Goal: Task Accomplishment & Management: Manage account settings

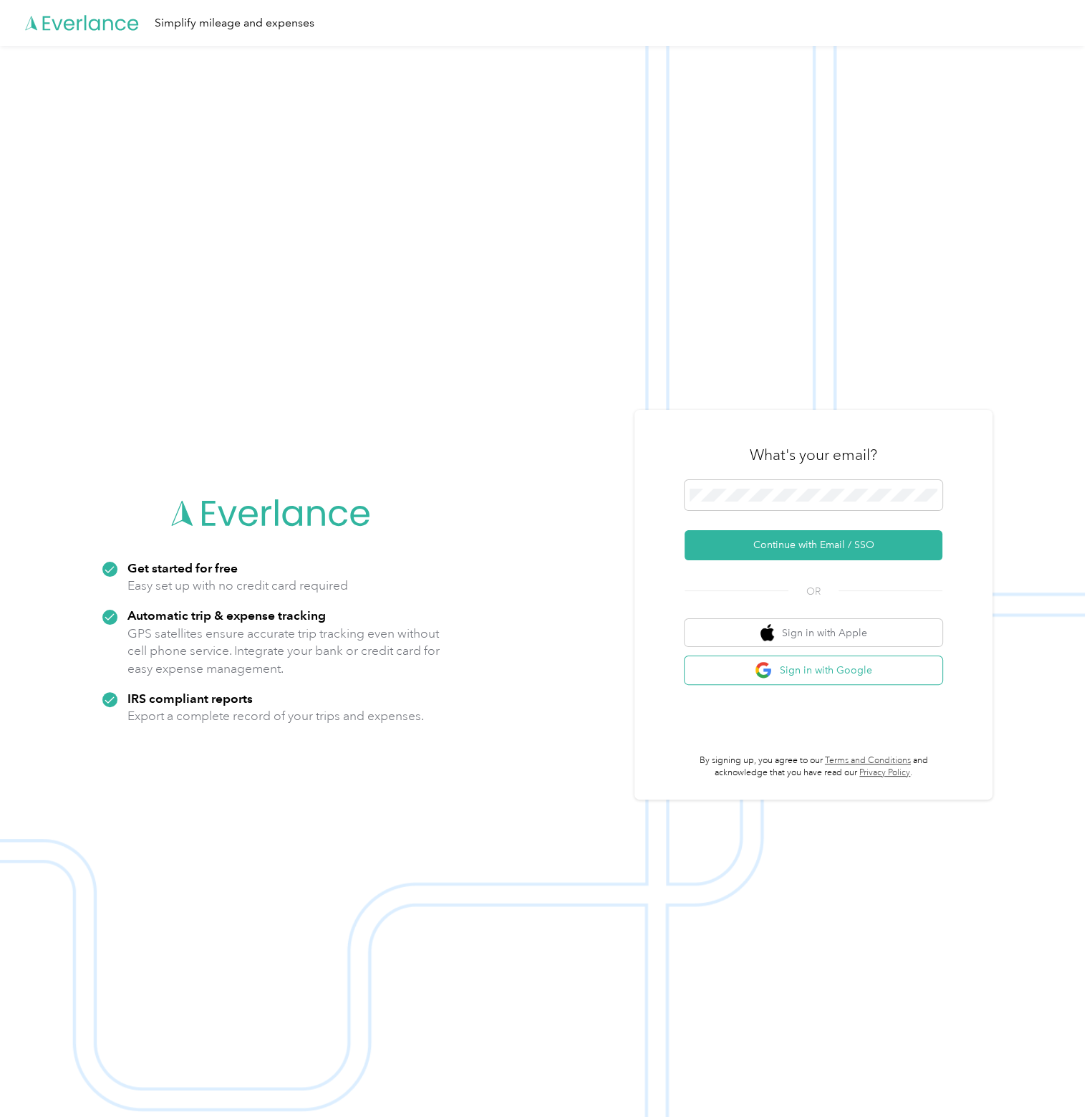
click at [885, 662] on button "Sign in with Google" at bounding box center [814, 671] width 258 height 28
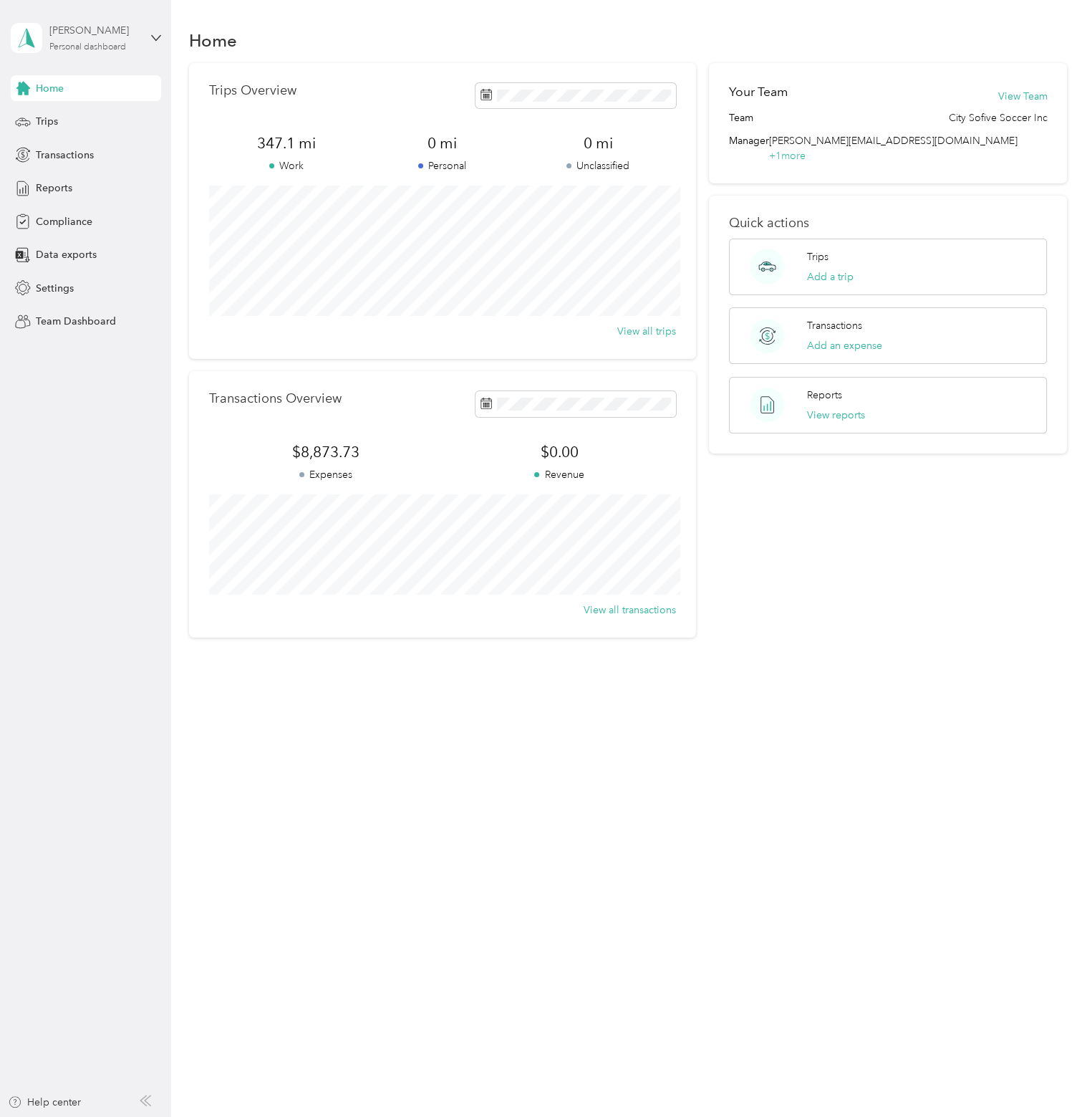
click at [99, 48] on div "Personal dashboard" at bounding box center [87, 47] width 76 height 9
click at [118, 115] on div "Team dashboard" at bounding box center [202, 118] width 363 height 25
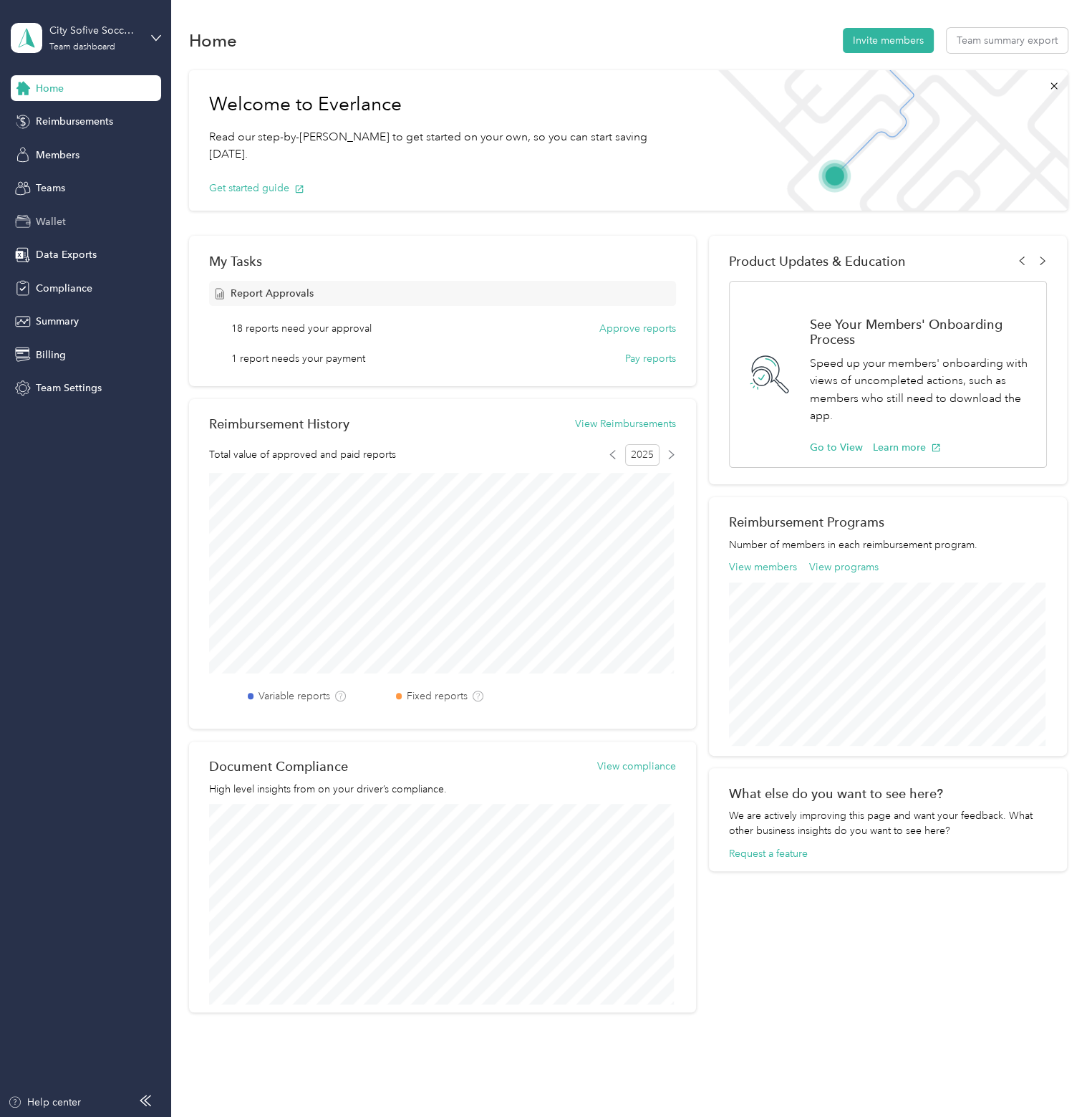
click at [76, 213] on div "Wallet" at bounding box center [85, 221] width 150 height 25
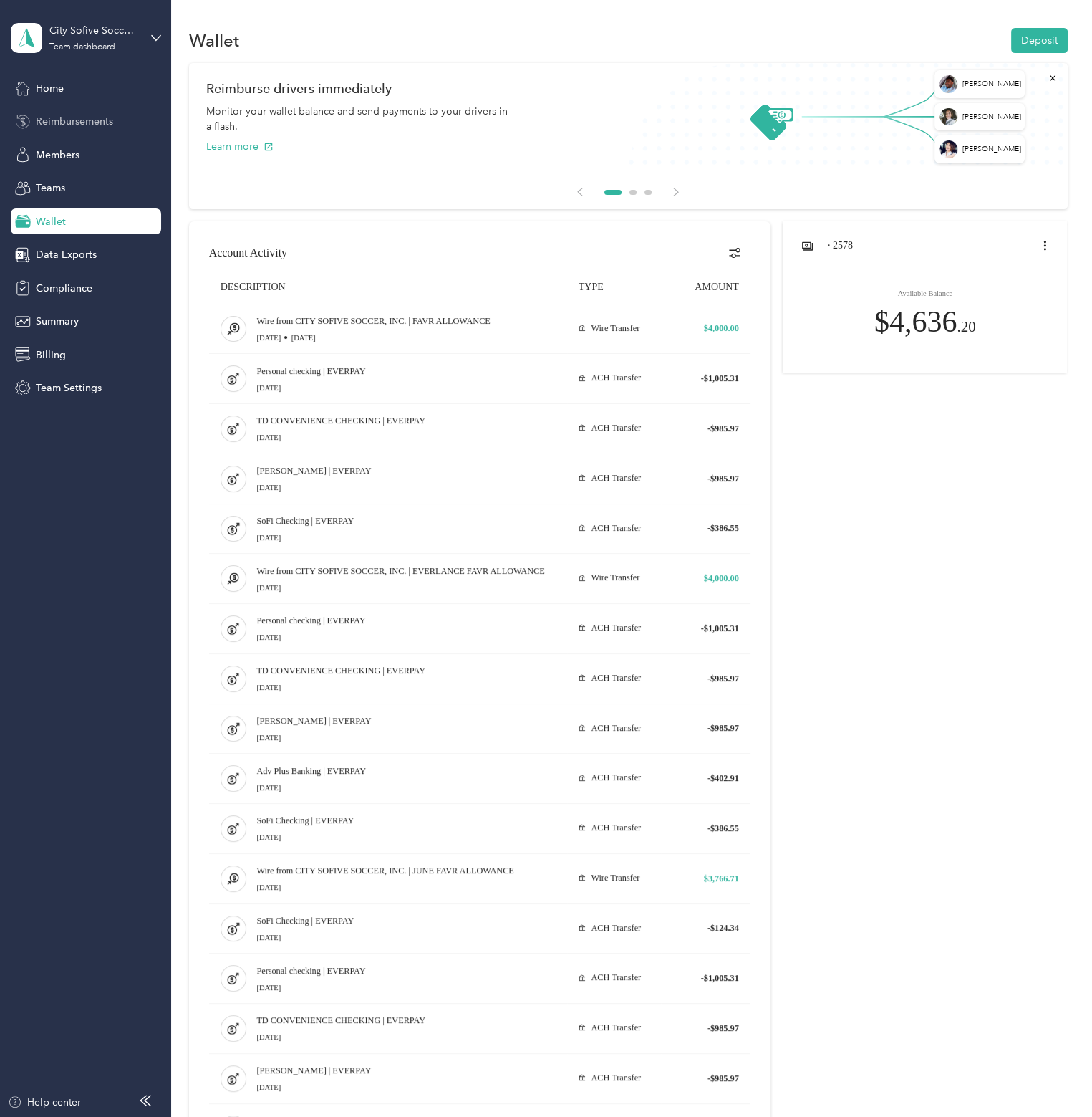
click at [86, 121] on span "Reimbursements" at bounding box center [75, 121] width 77 height 15
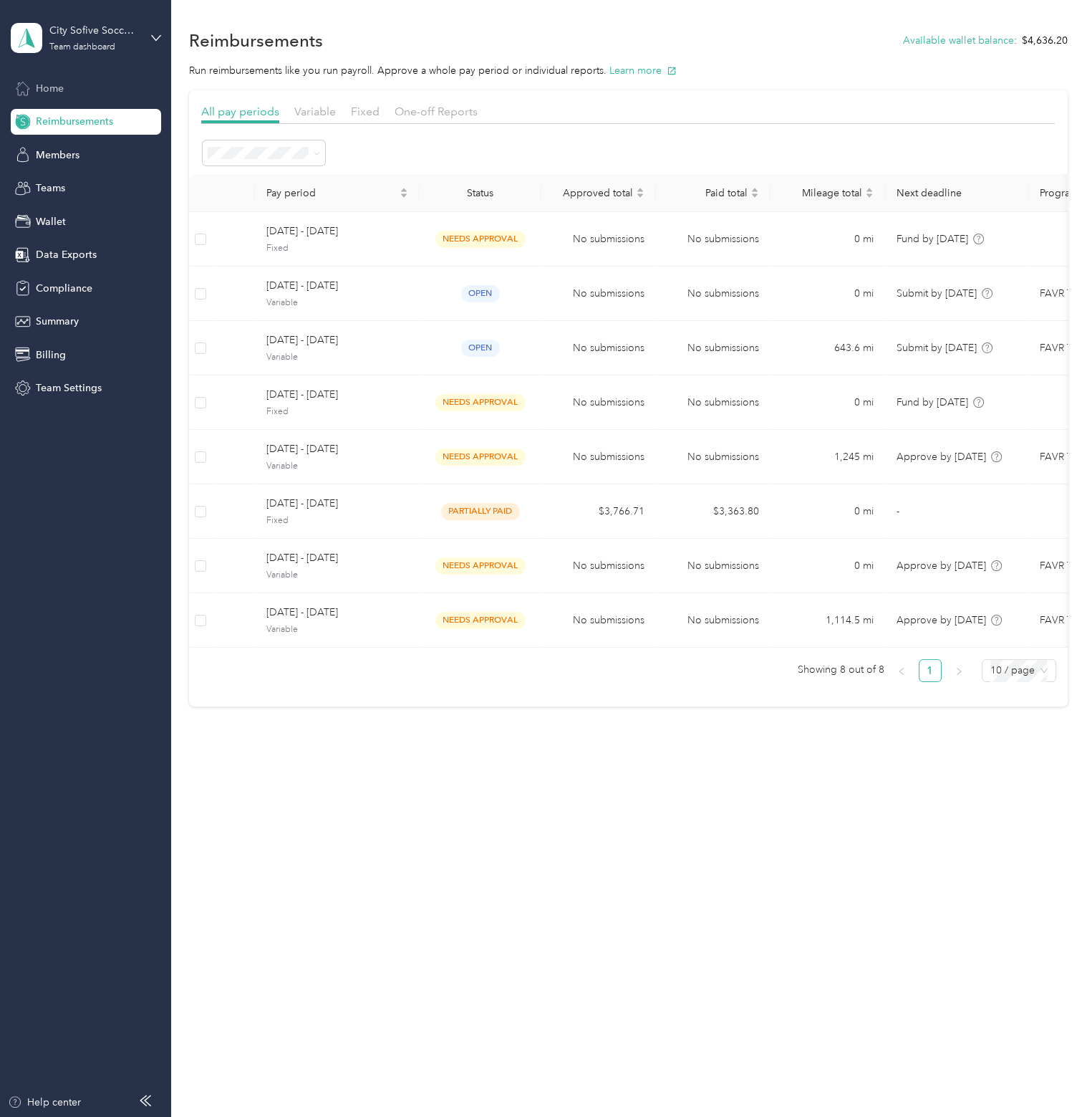
click at [70, 88] on div "Home" at bounding box center [85, 88] width 150 height 25
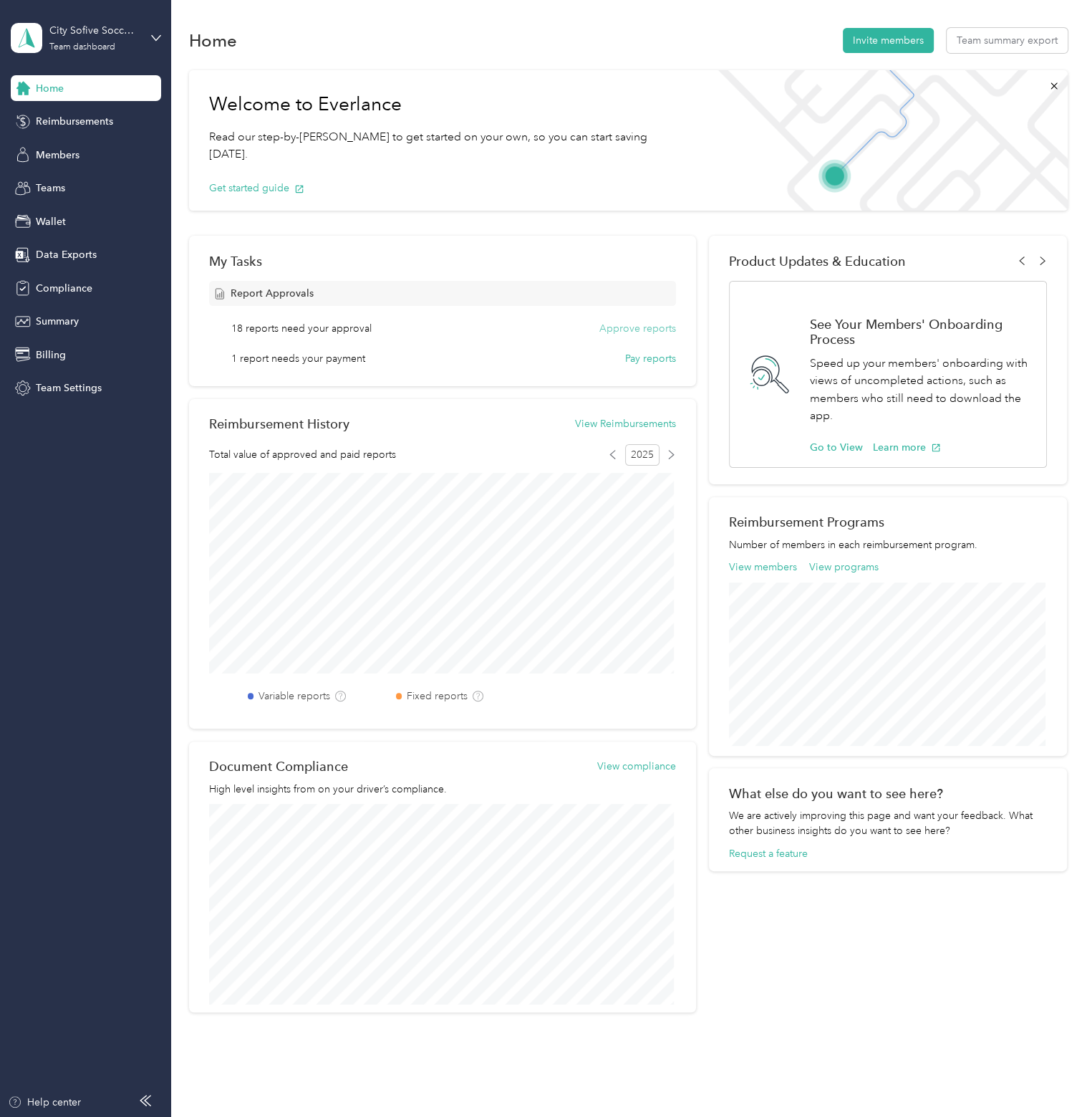
click at [607, 332] on button "Approve reports" at bounding box center [637, 328] width 76 height 15
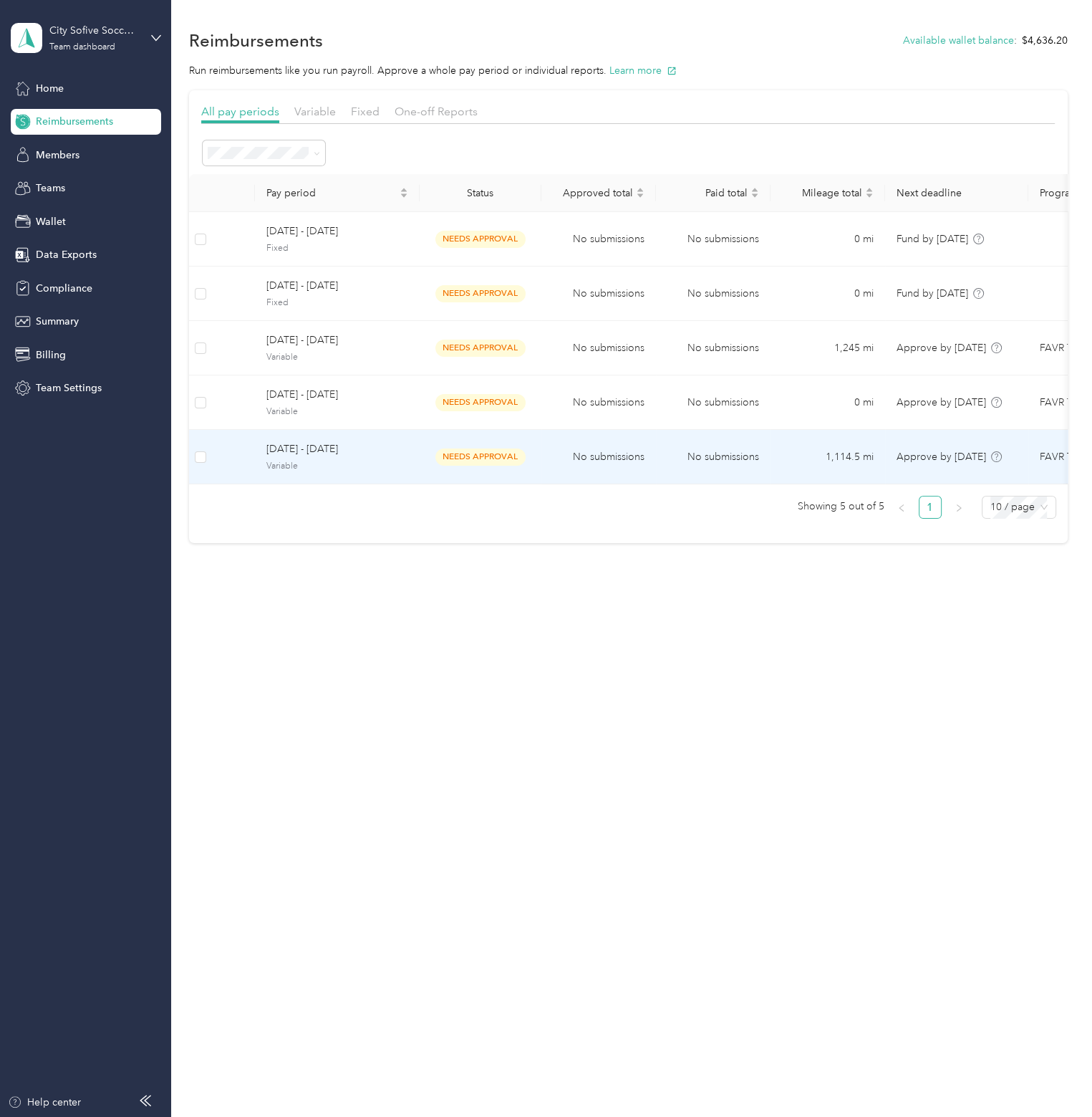
click at [358, 446] on span "[DATE] - [DATE]" at bounding box center [336, 449] width 141 height 16
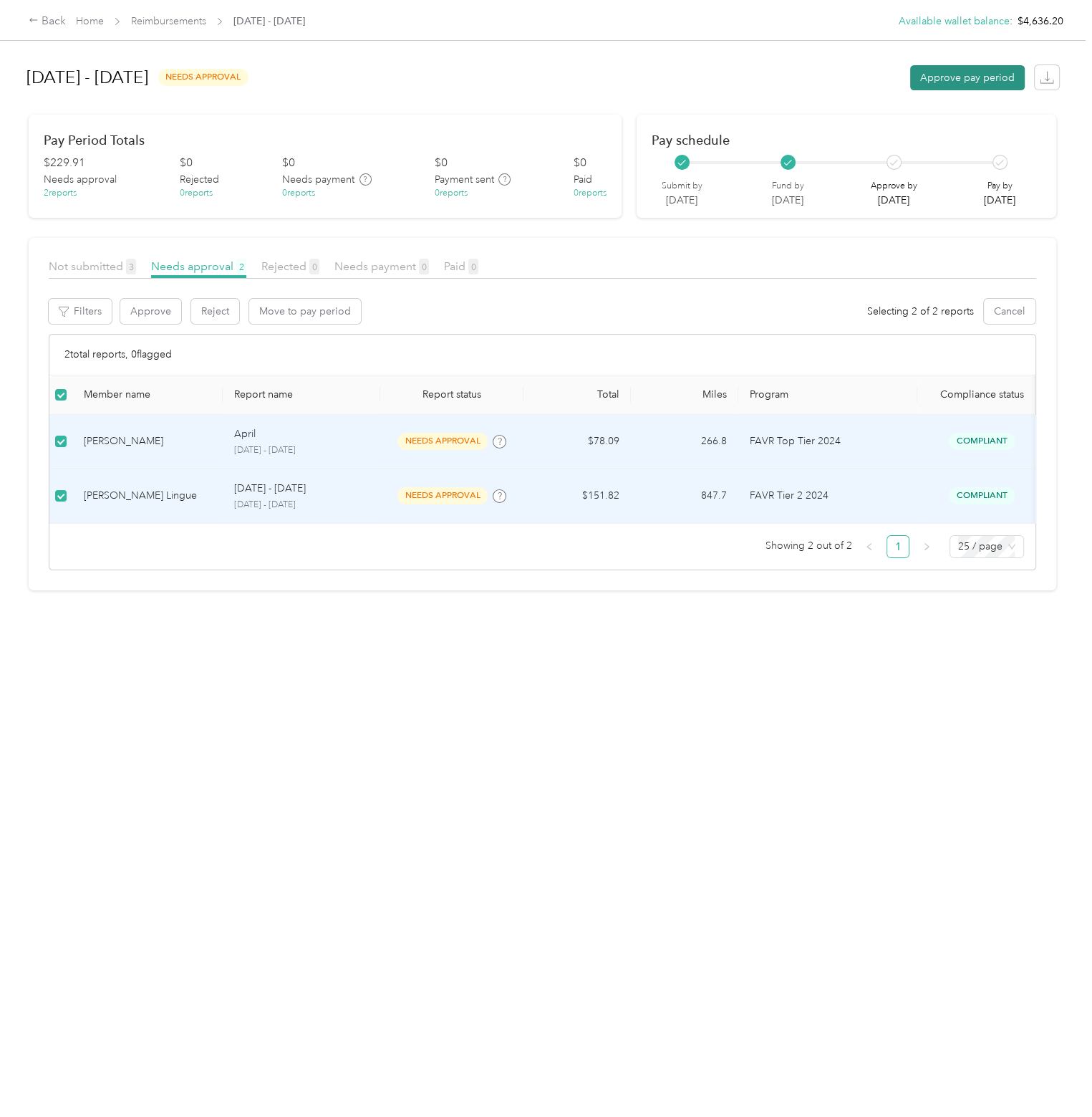
click at [923, 81] on button "Approve pay period" at bounding box center [967, 77] width 114 height 25
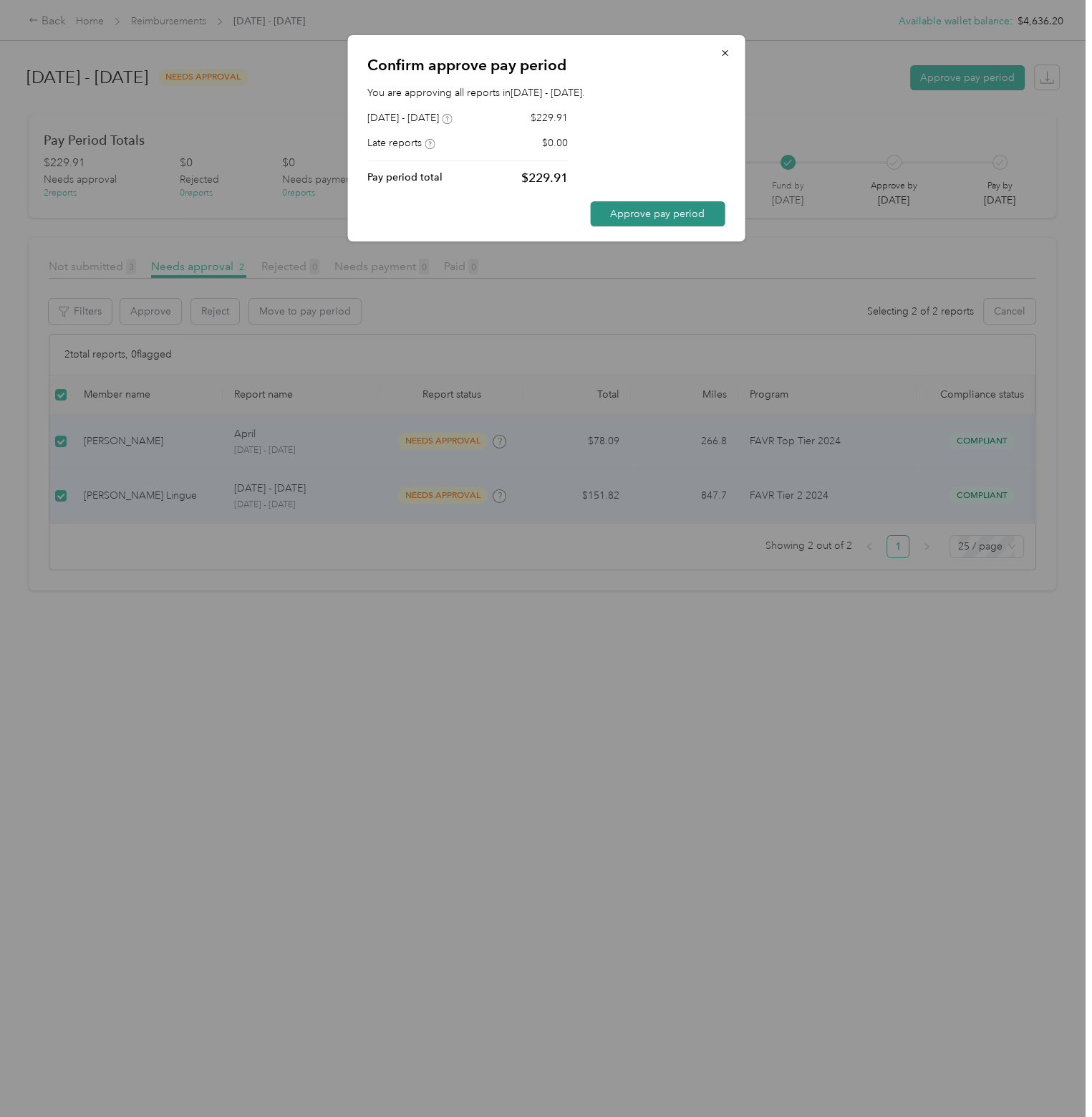
click at [622, 220] on button "Approve pay period" at bounding box center [657, 214] width 134 height 25
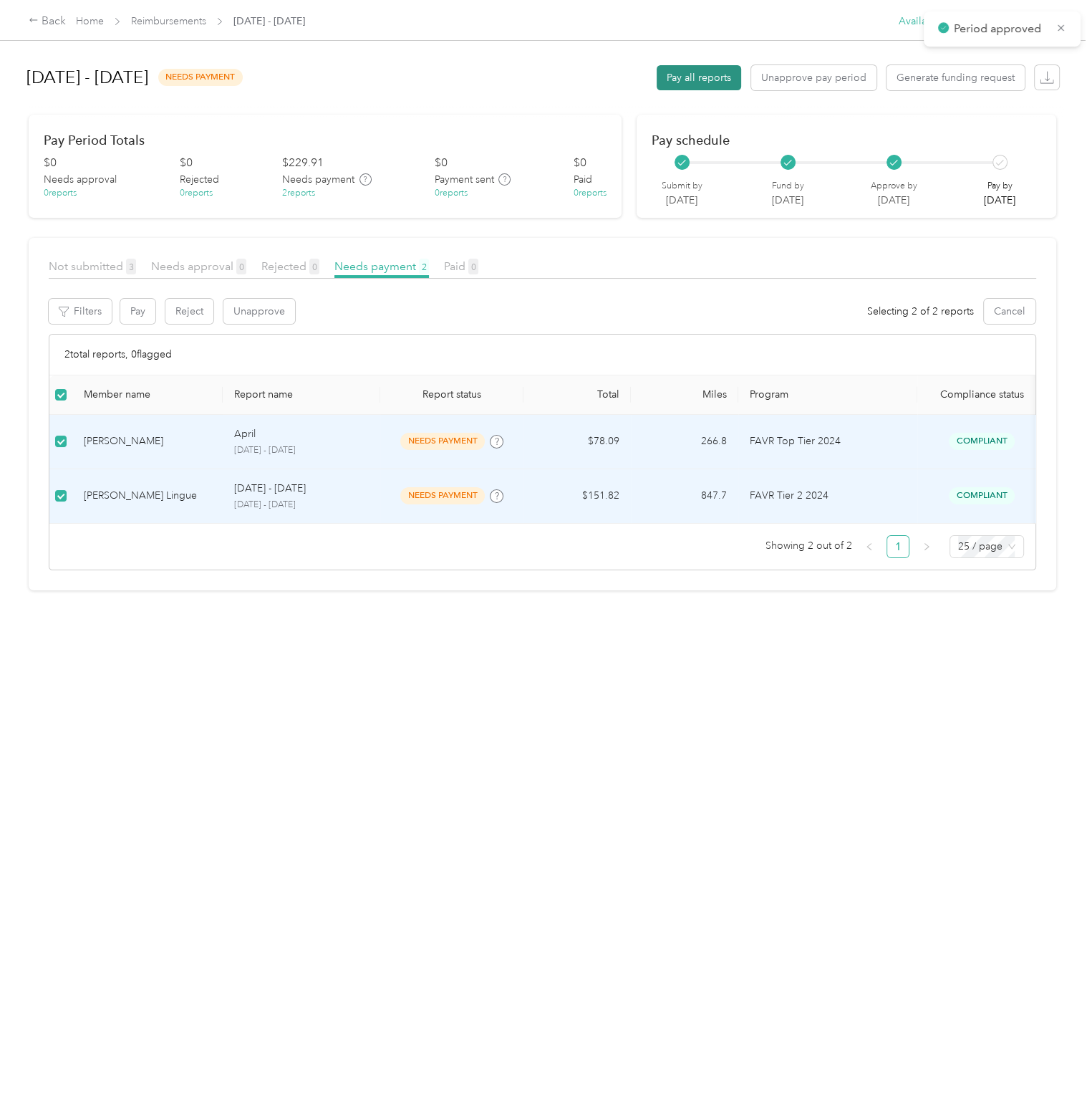
click at [691, 86] on button "Pay all reports" at bounding box center [699, 77] width 84 height 25
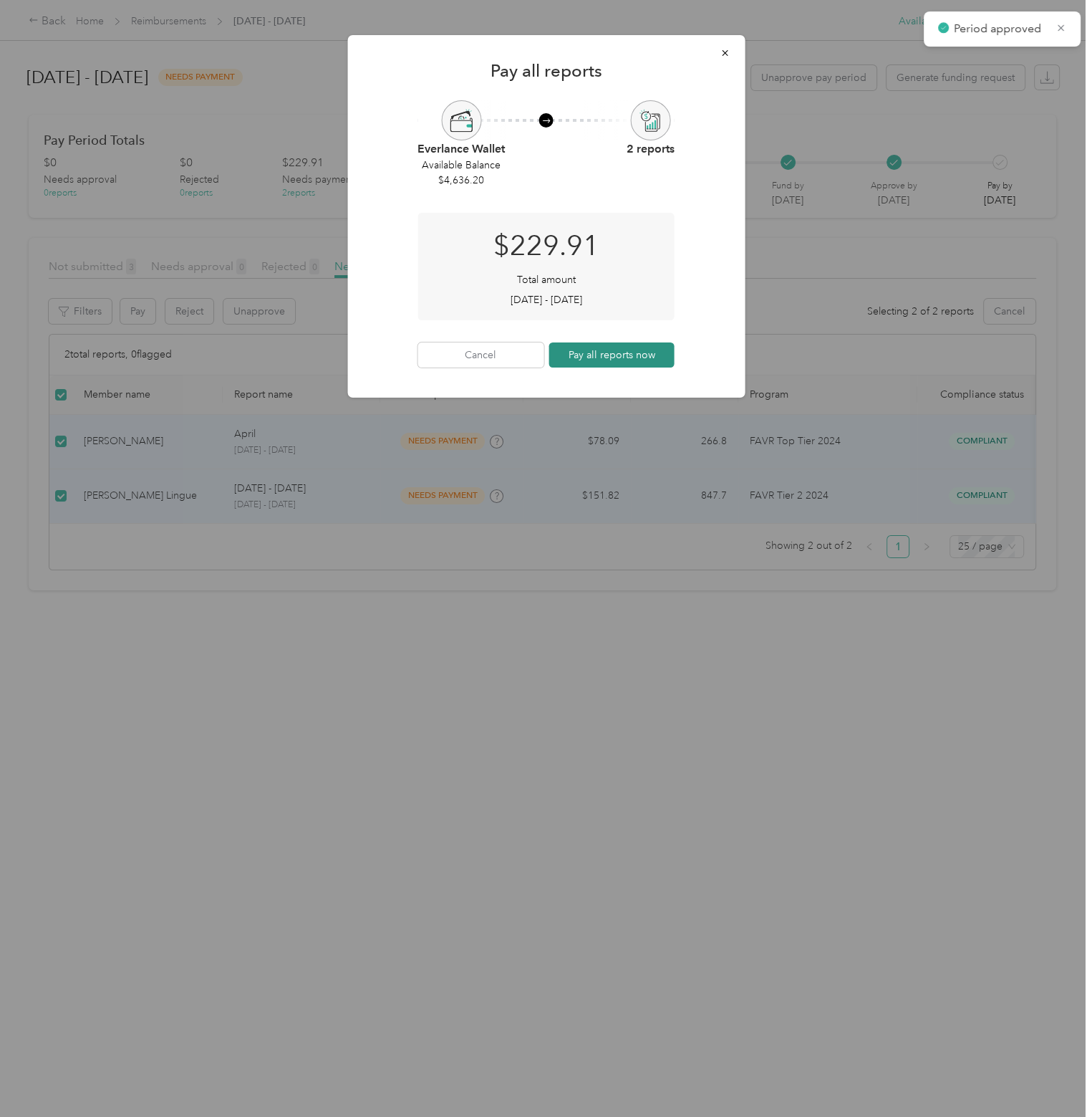
click at [604, 355] on button "Pay all reports now" at bounding box center [612, 355] width 127 height 25
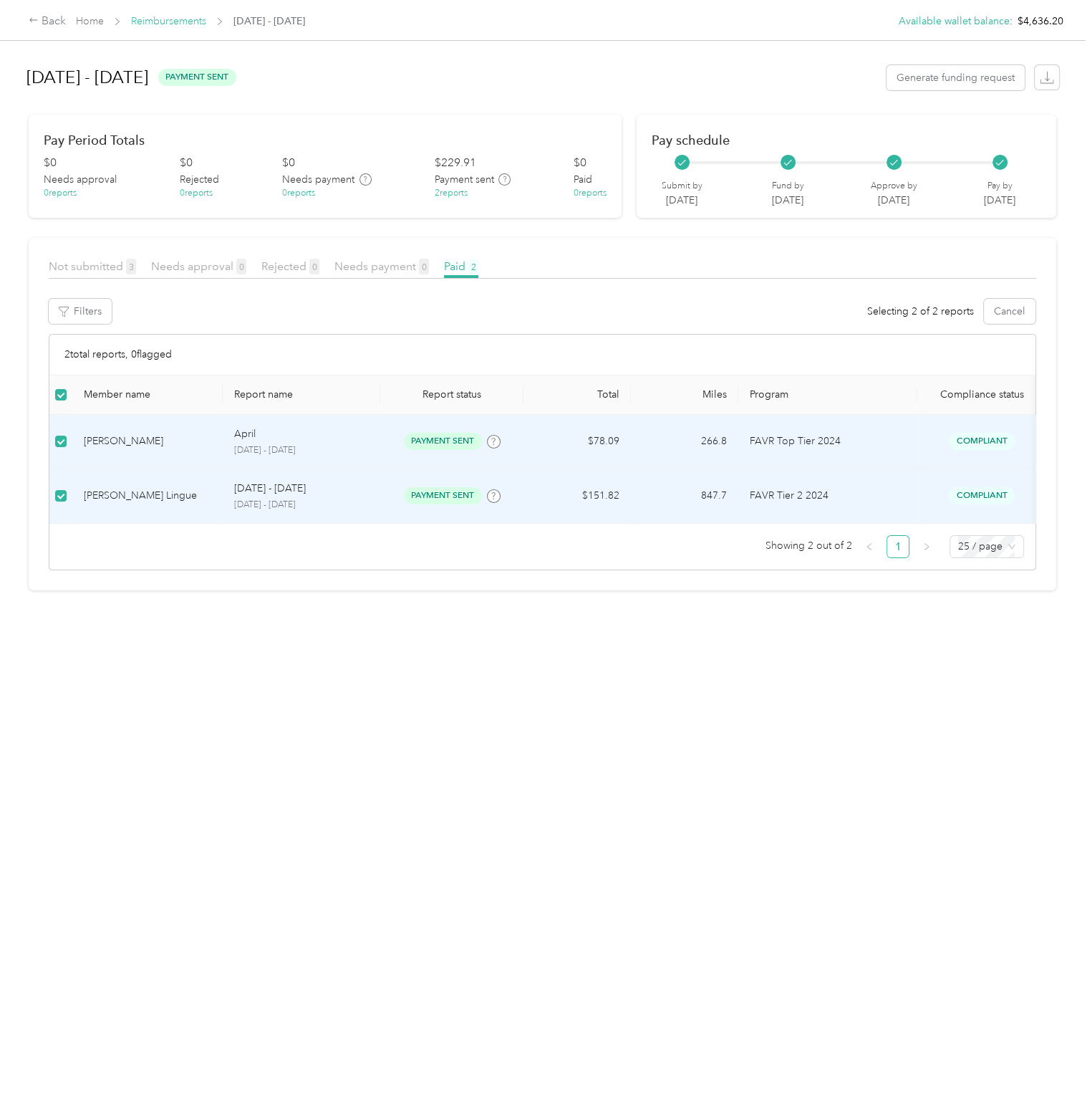
click at [156, 26] on link "Reimbursements" at bounding box center [169, 21] width 76 height 12
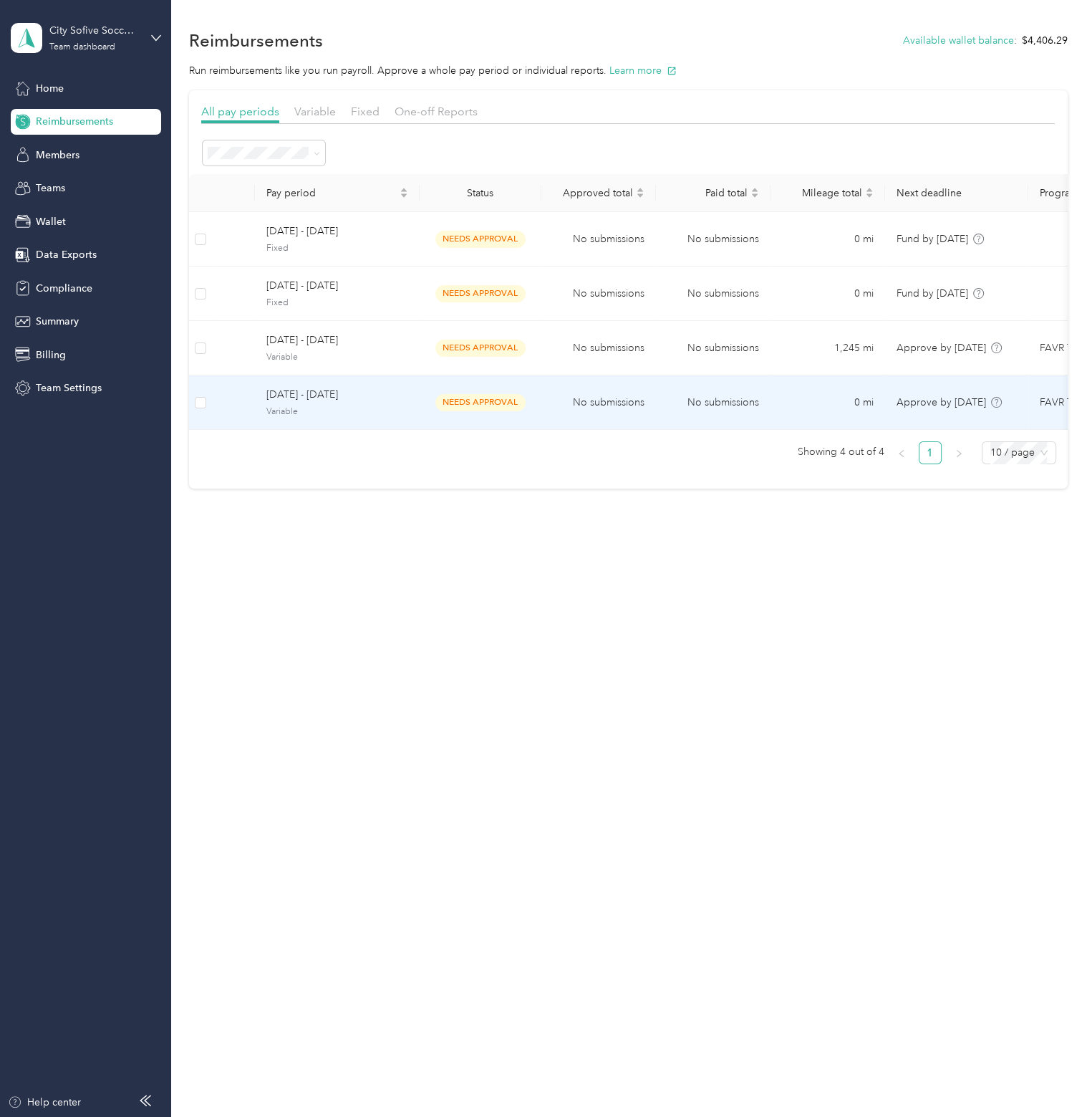
click at [307, 393] on span "[DATE] - [DATE]" at bounding box center [336, 395] width 141 height 16
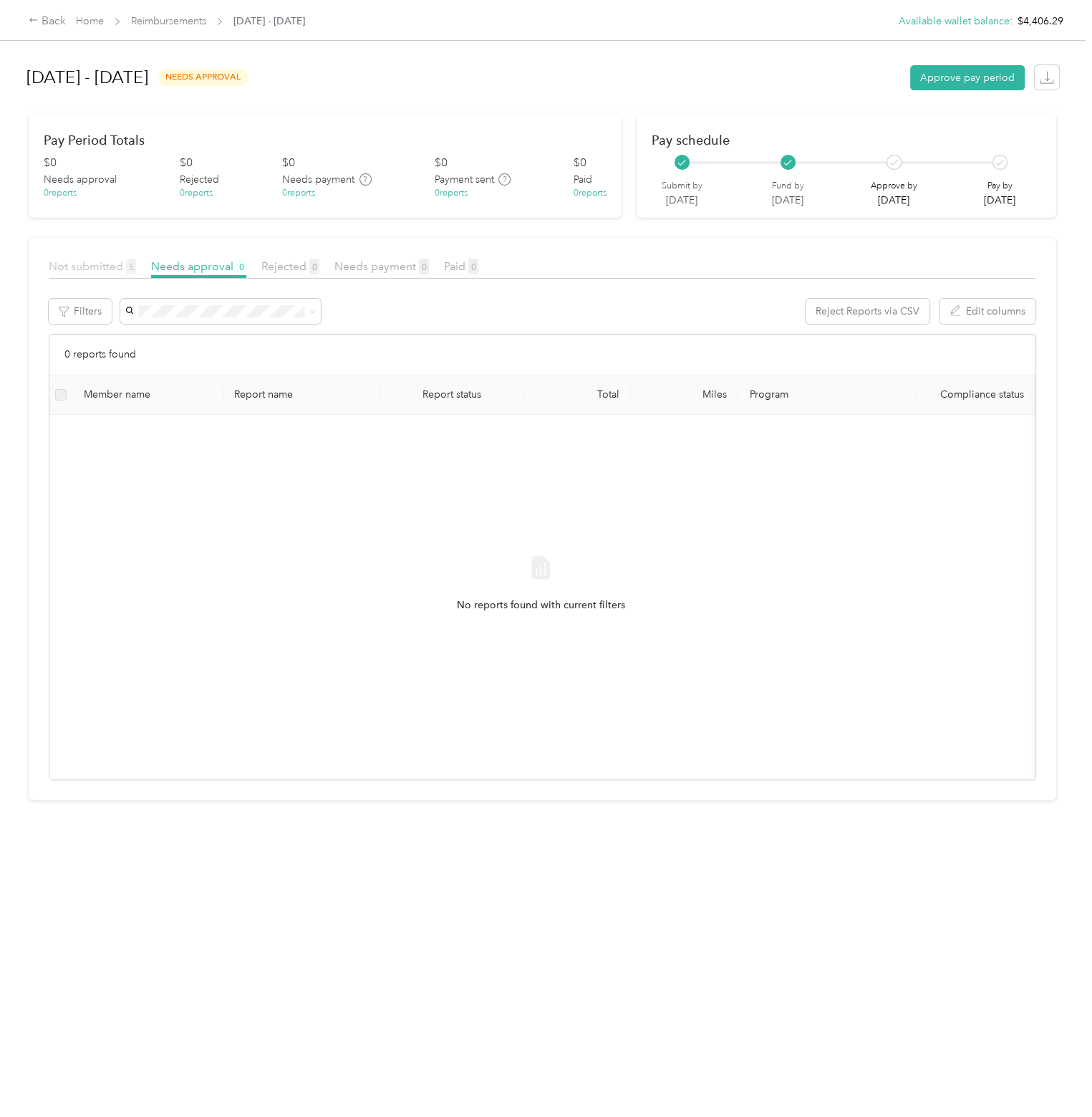
click at [103, 263] on span "Not submitted 5" at bounding box center [91, 265] width 87 height 13
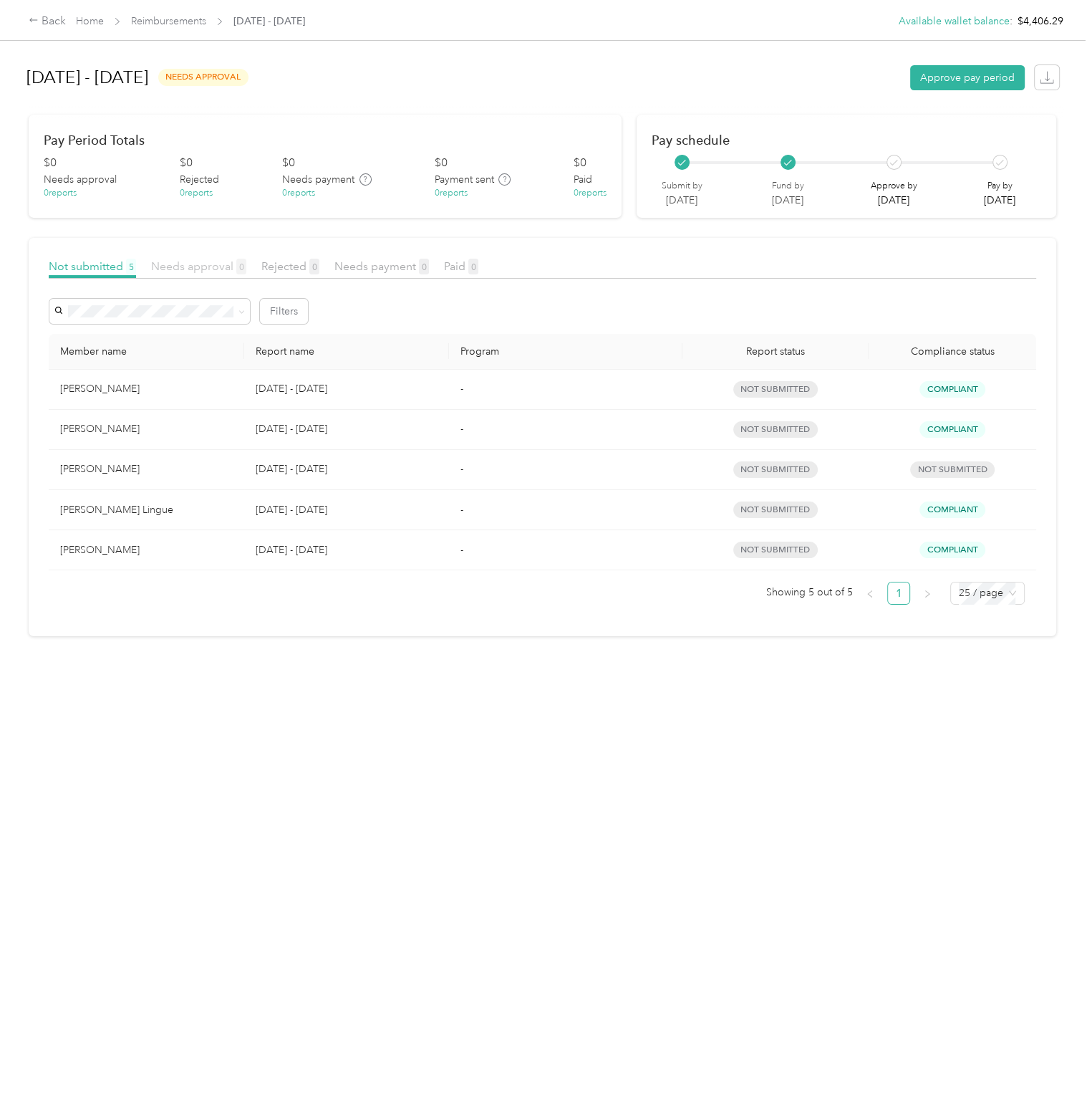
click at [166, 260] on span "Needs approval 0" at bounding box center [199, 265] width 95 height 13
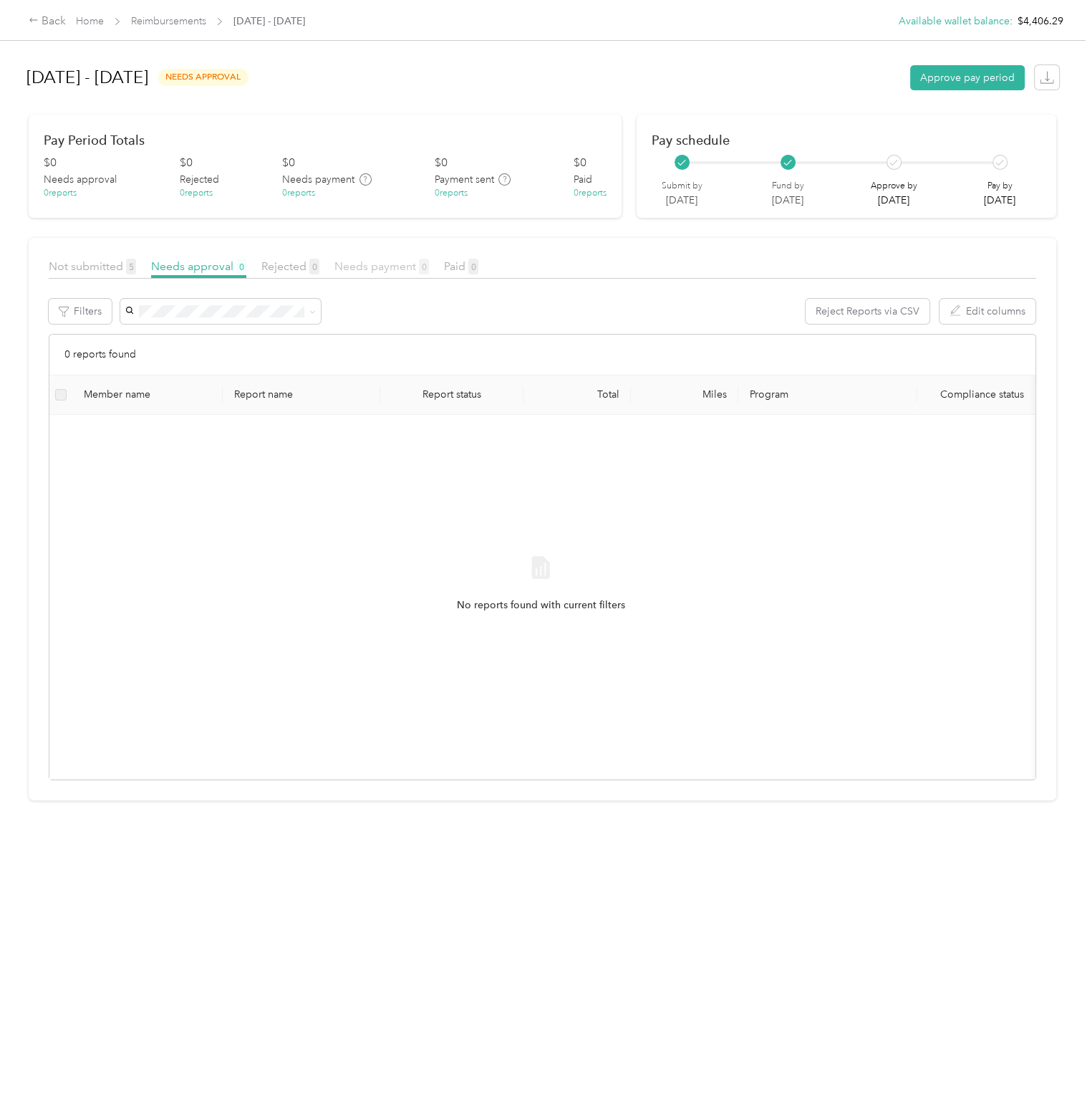
click at [412, 259] on span "Needs payment 0" at bounding box center [382, 265] width 95 height 13
click at [481, 264] on div "Not submitted 5 Needs approval 0 Rejected 0 Needs payment 0 Paid 0" at bounding box center [542, 269] width 987 height 21
click at [461, 264] on span "Paid 0" at bounding box center [461, 265] width 34 height 13
click at [93, 269] on span "Not submitted 5" at bounding box center [91, 265] width 87 height 13
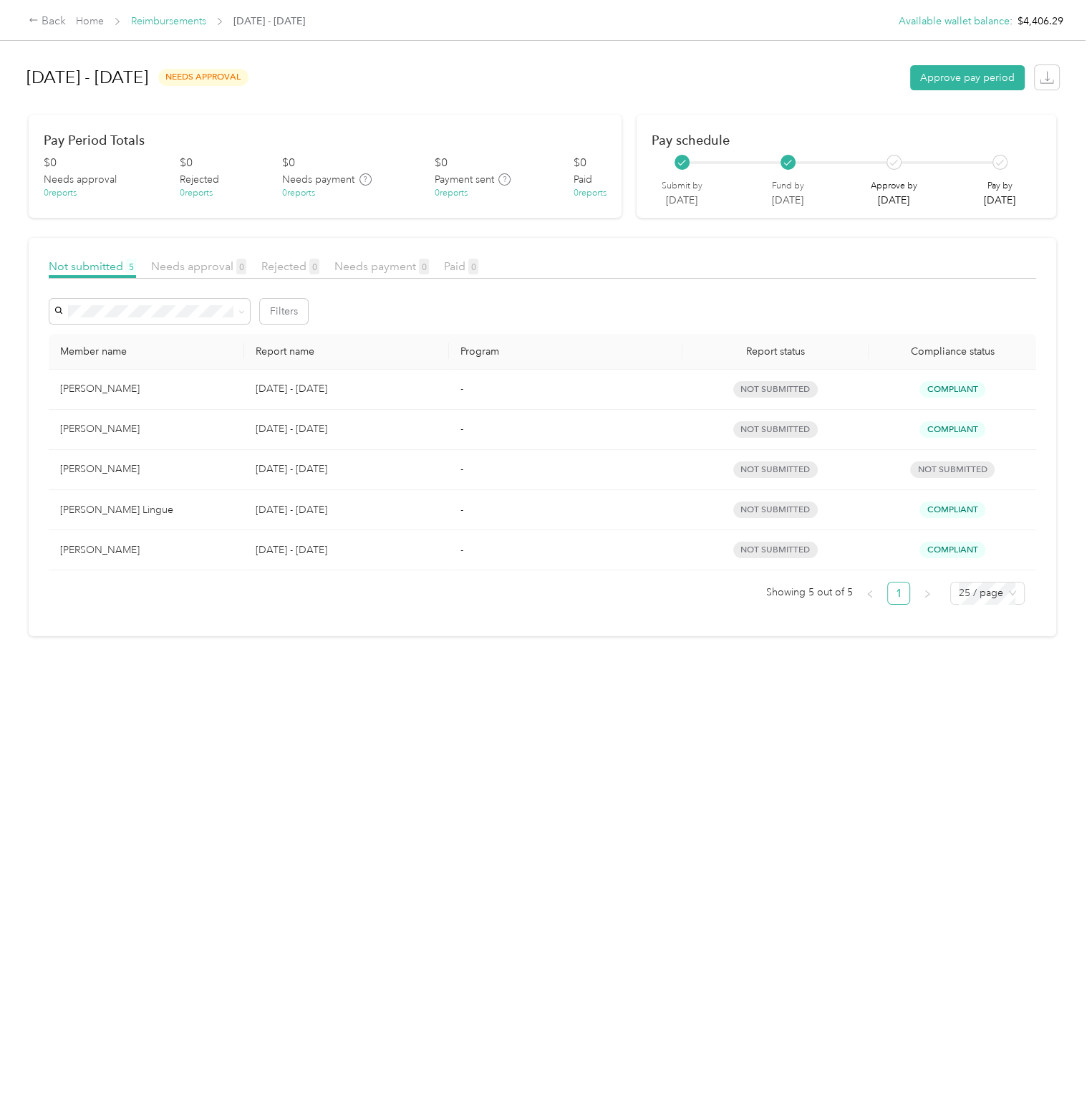
click at [192, 21] on link "Reimbursements" at bounding box center [169, 21] width 76 height 12
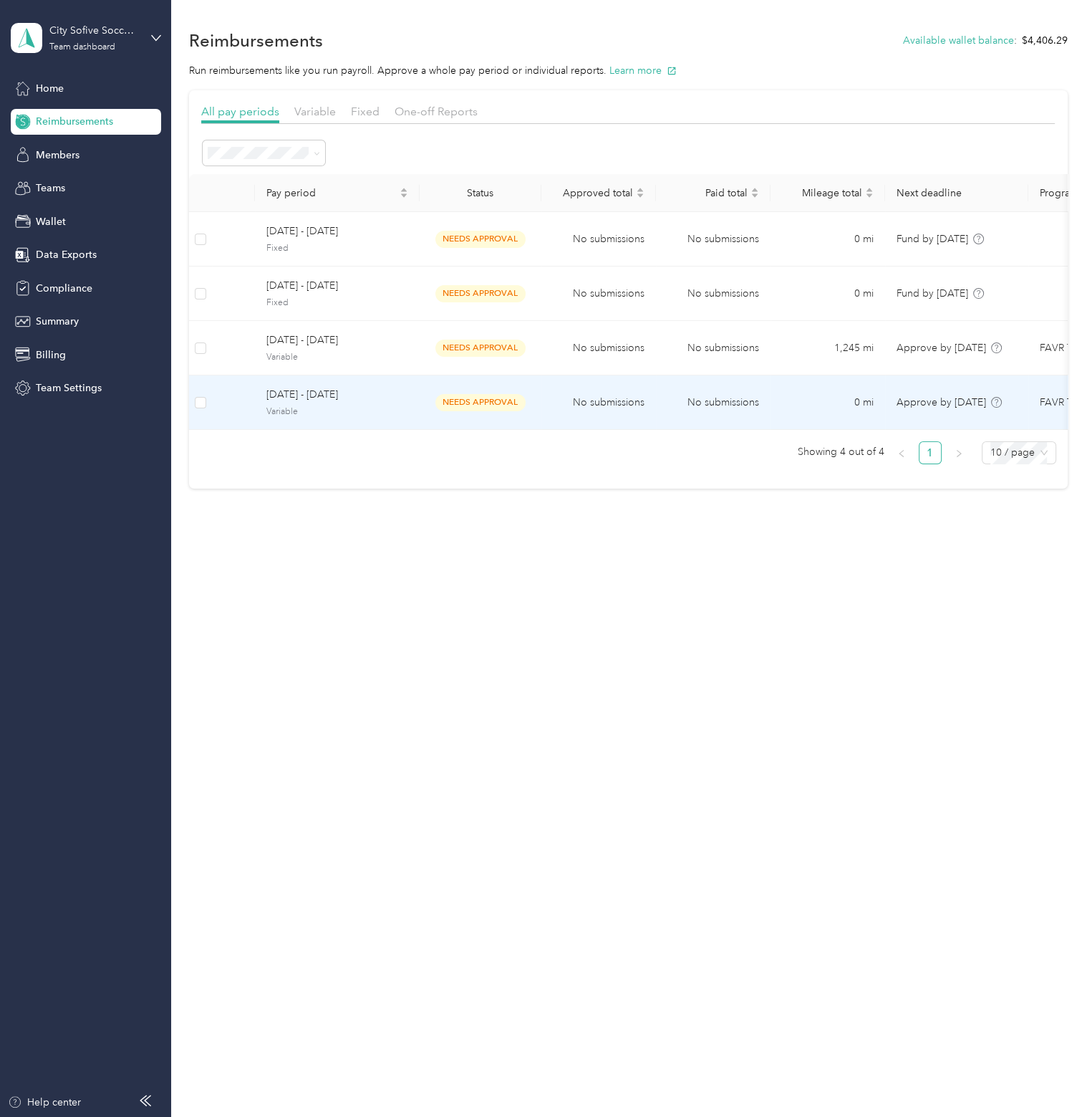
click at [328, 398] on span "[DATE] - [DATE]" at bounding box center [336, 395] width 141 height 16
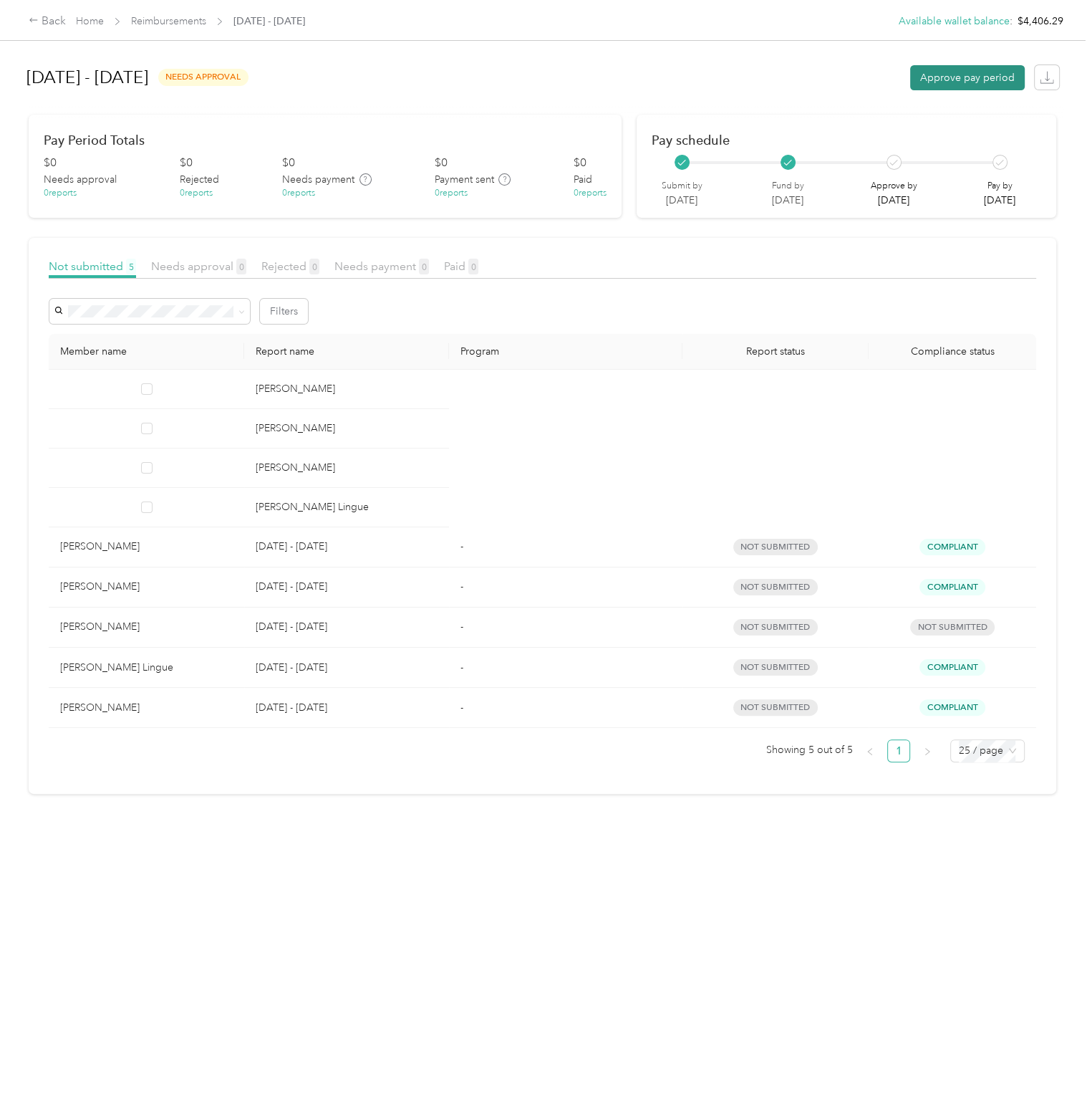
click at [937, 80] on button "Approve pay period" at bounding box center [967, 77] width 114 height 25
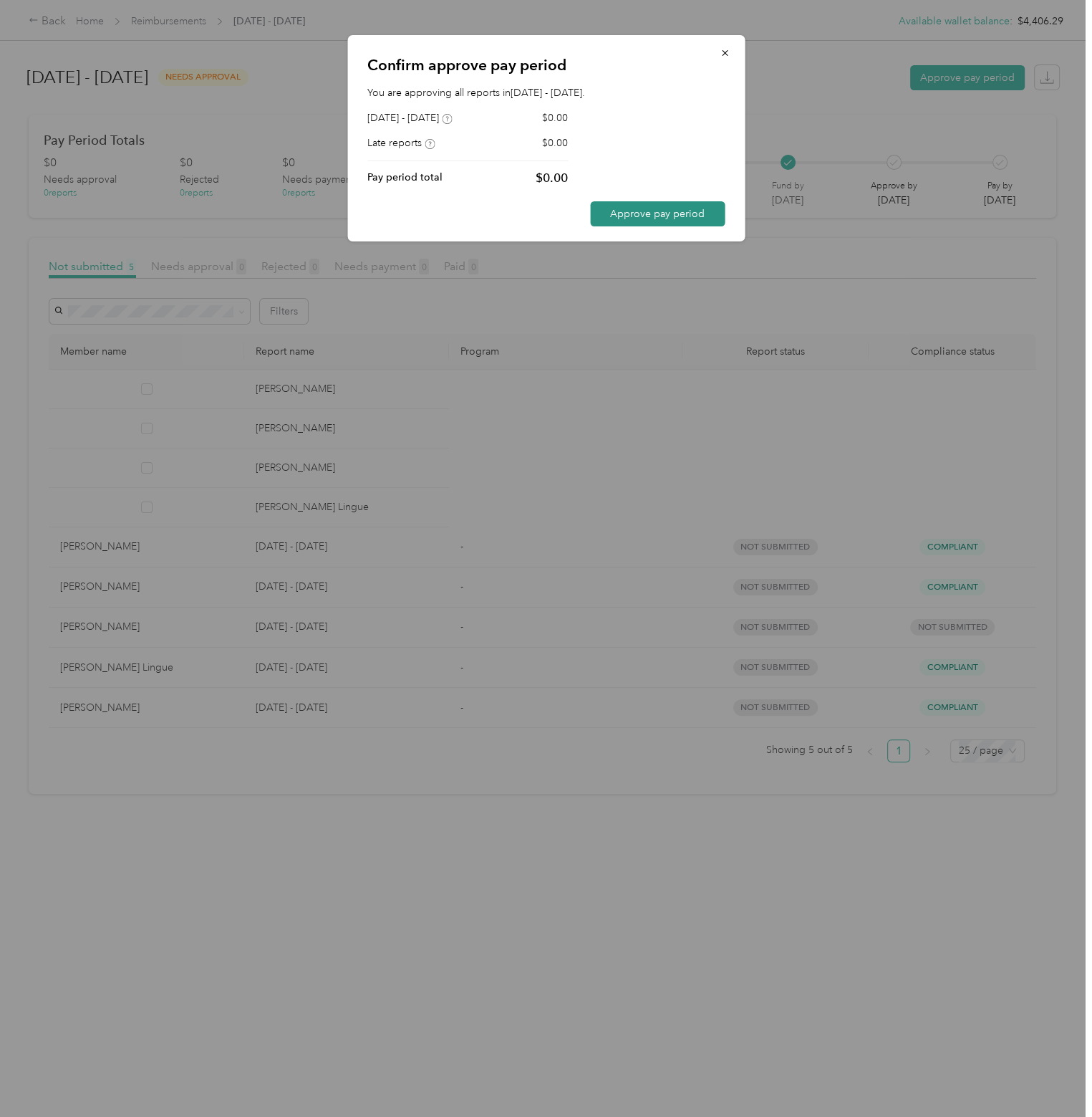
click at [686, 207] on button "Approve pay period" at bounding box center [657, 214] width 134 height 25
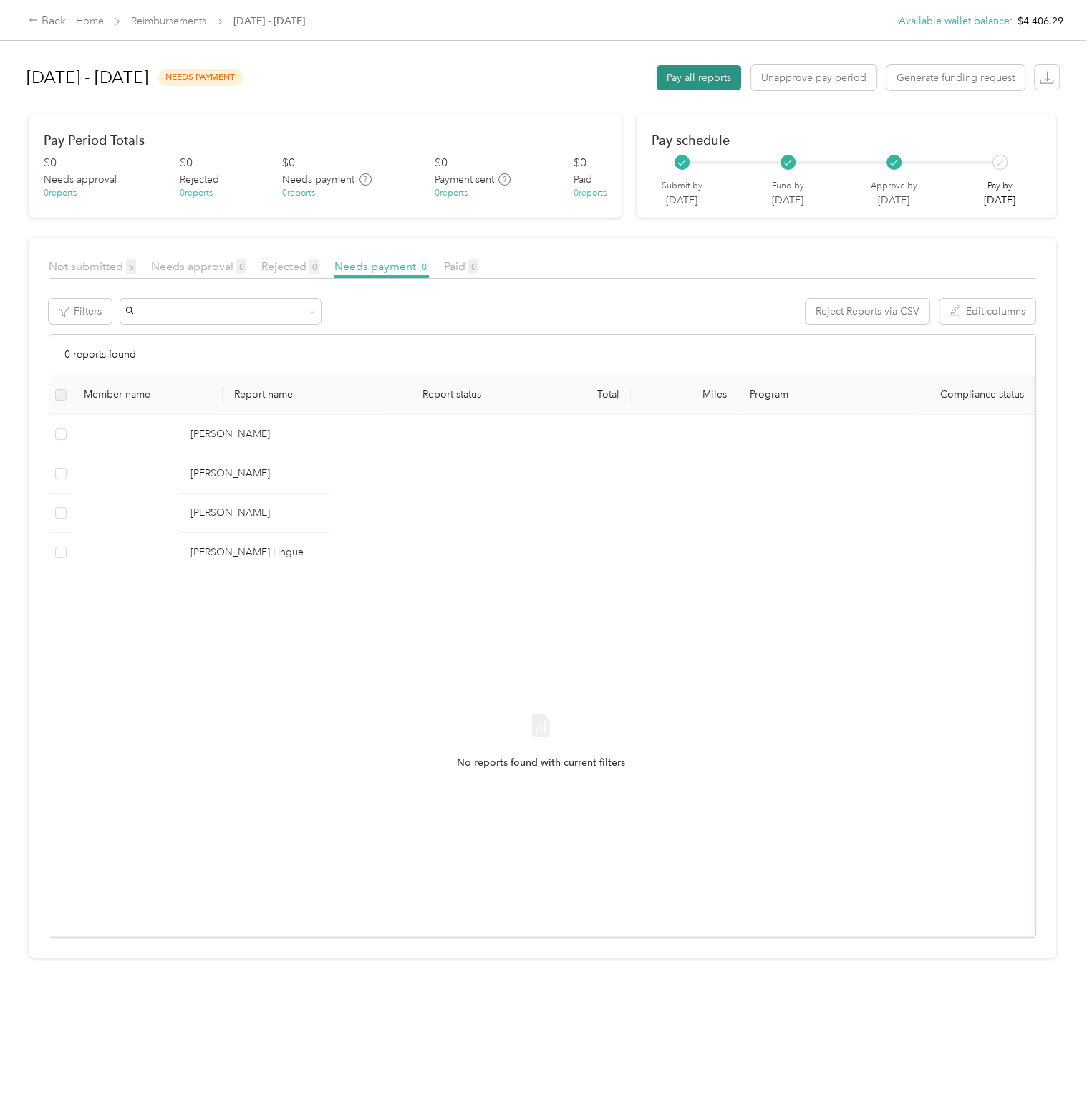
click at [669, 76] on button "Pay all reports" at bounding box center [699, 77] width 84 height 25
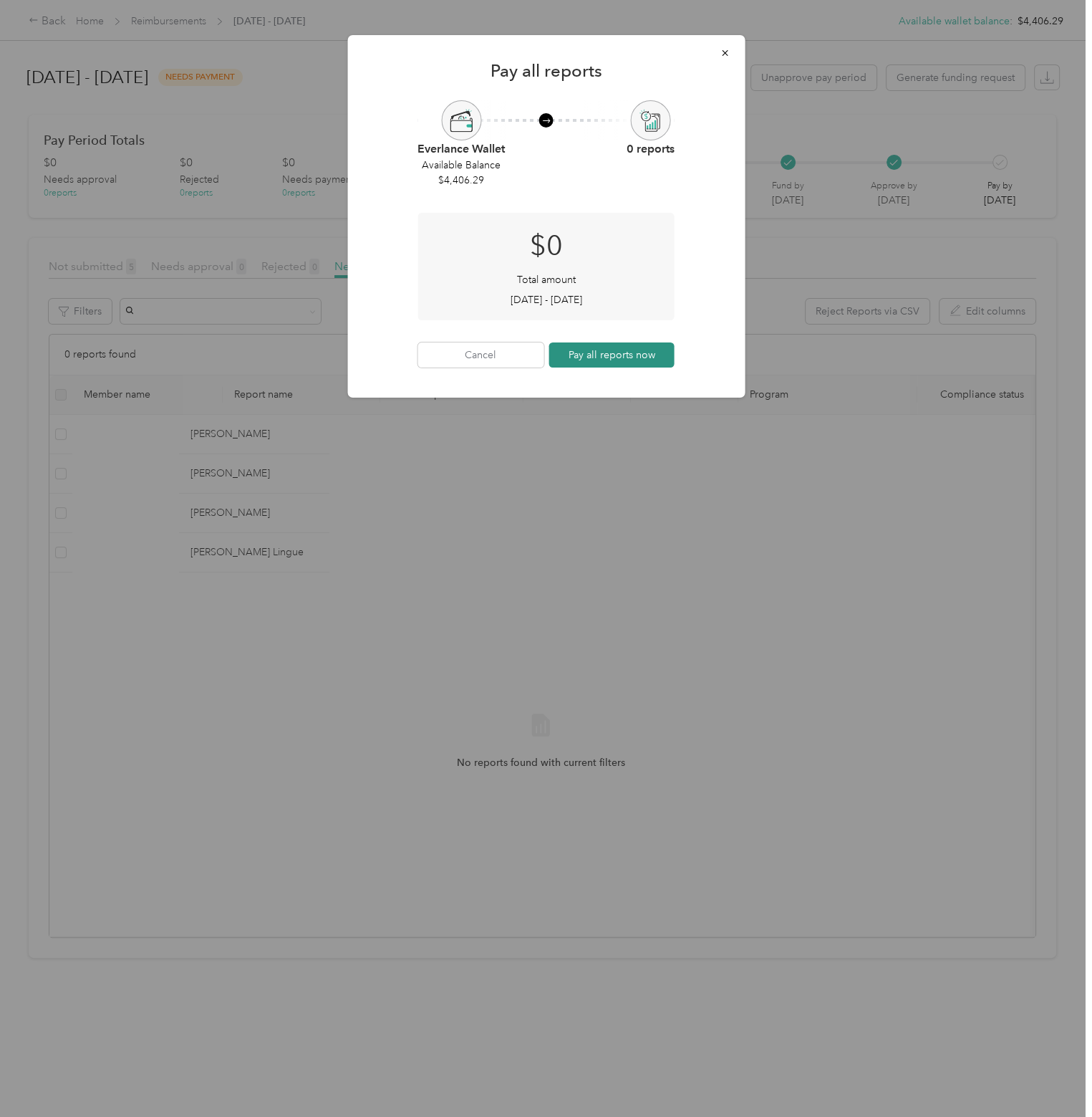
click at [621, 355] on button "Pay all reports now" at bounding box center [612, 355] width 127 height 25
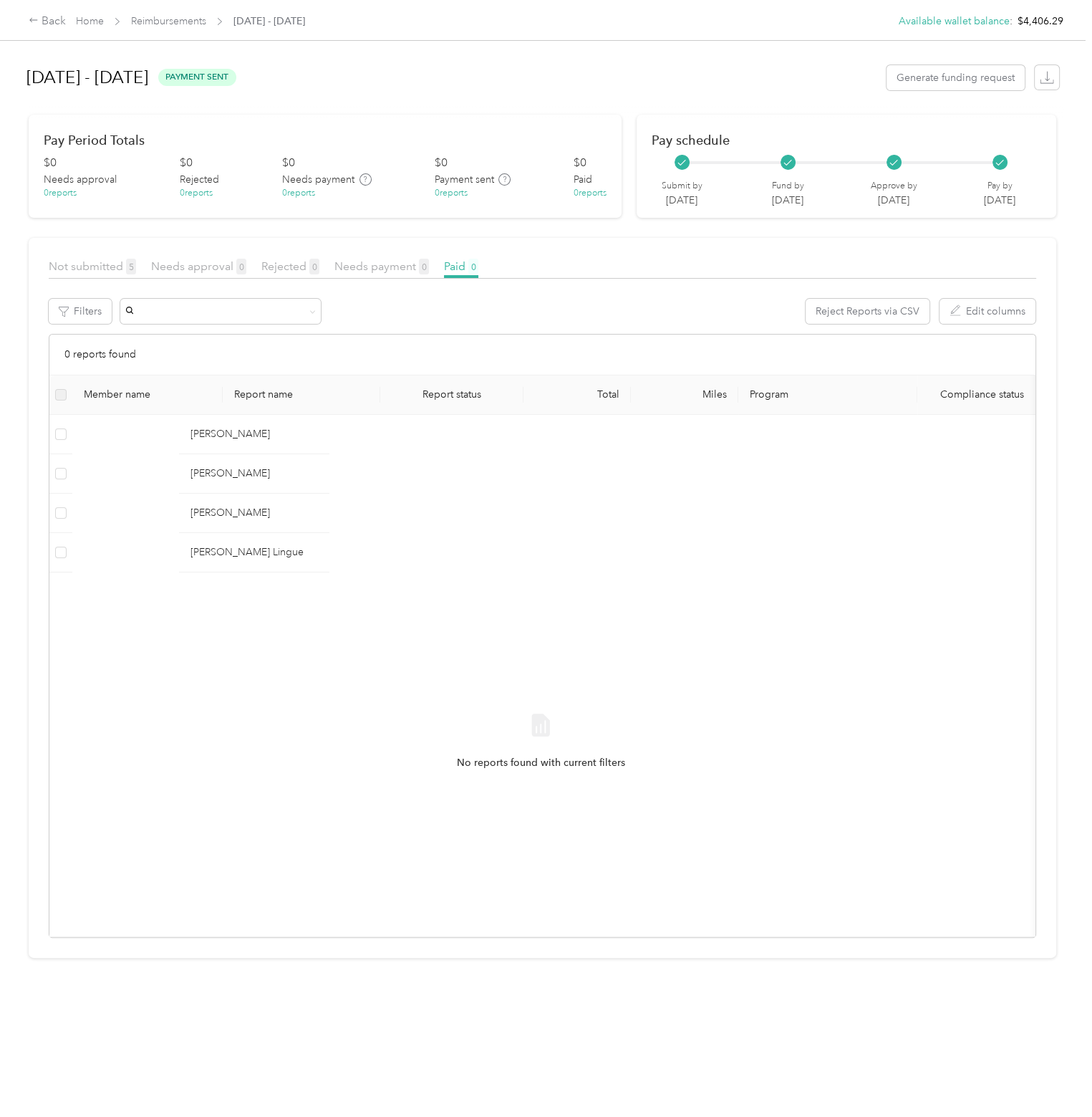
click at [532, 187] on div "$ 0 Needs approval 0 reports $ 0 Rejected 0 reports $ 0 Needs payment 0 reports…" at bounding box center [325, 177] width 563 height 45
click at [149, 15] on link "Reimbursements" at bounding box center [169, 21] width 76 height 12
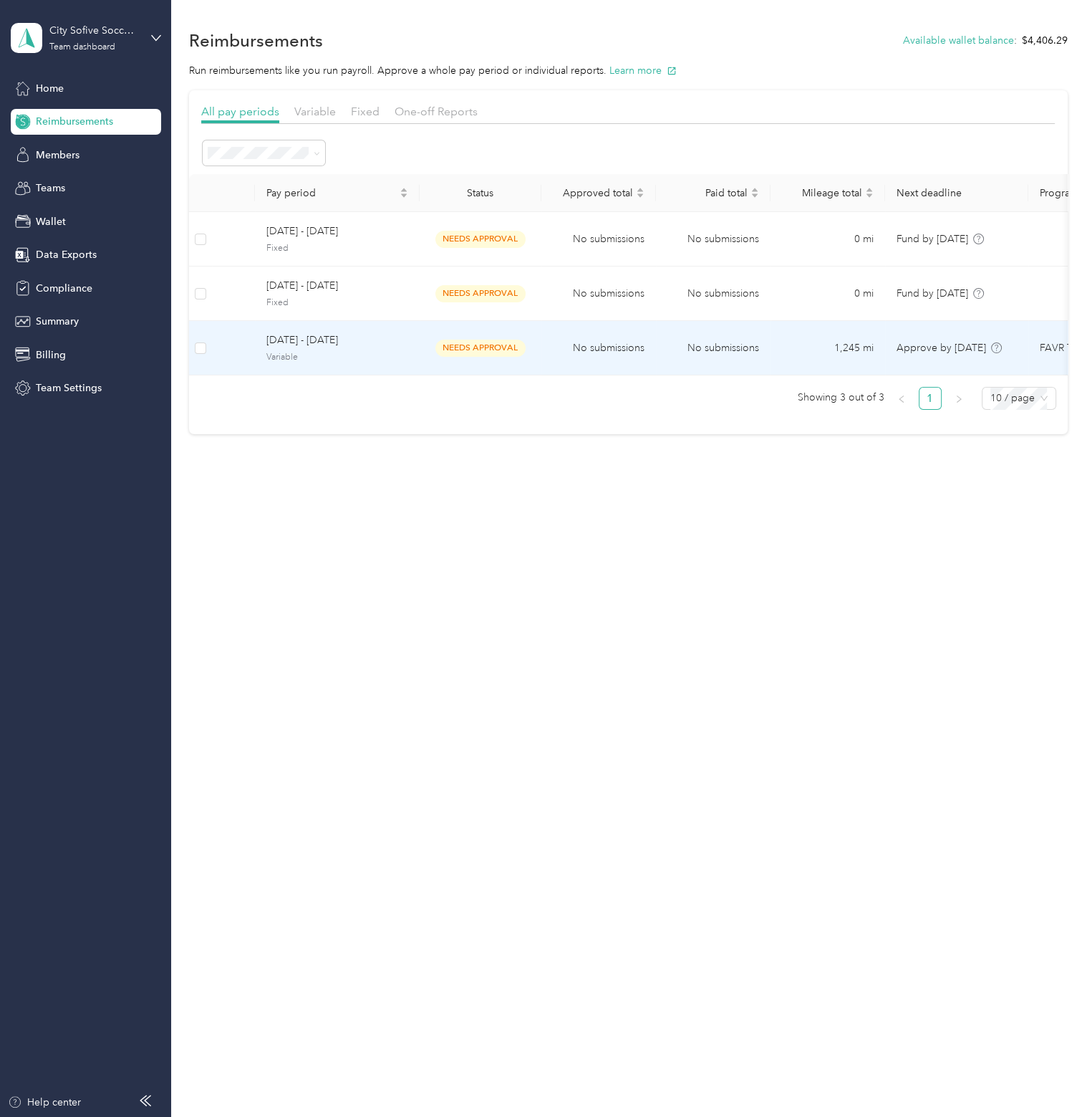
click at [326, 332] on span "[DATE] - [DATE]" at bounding box center [336, 340] width 141 height 16
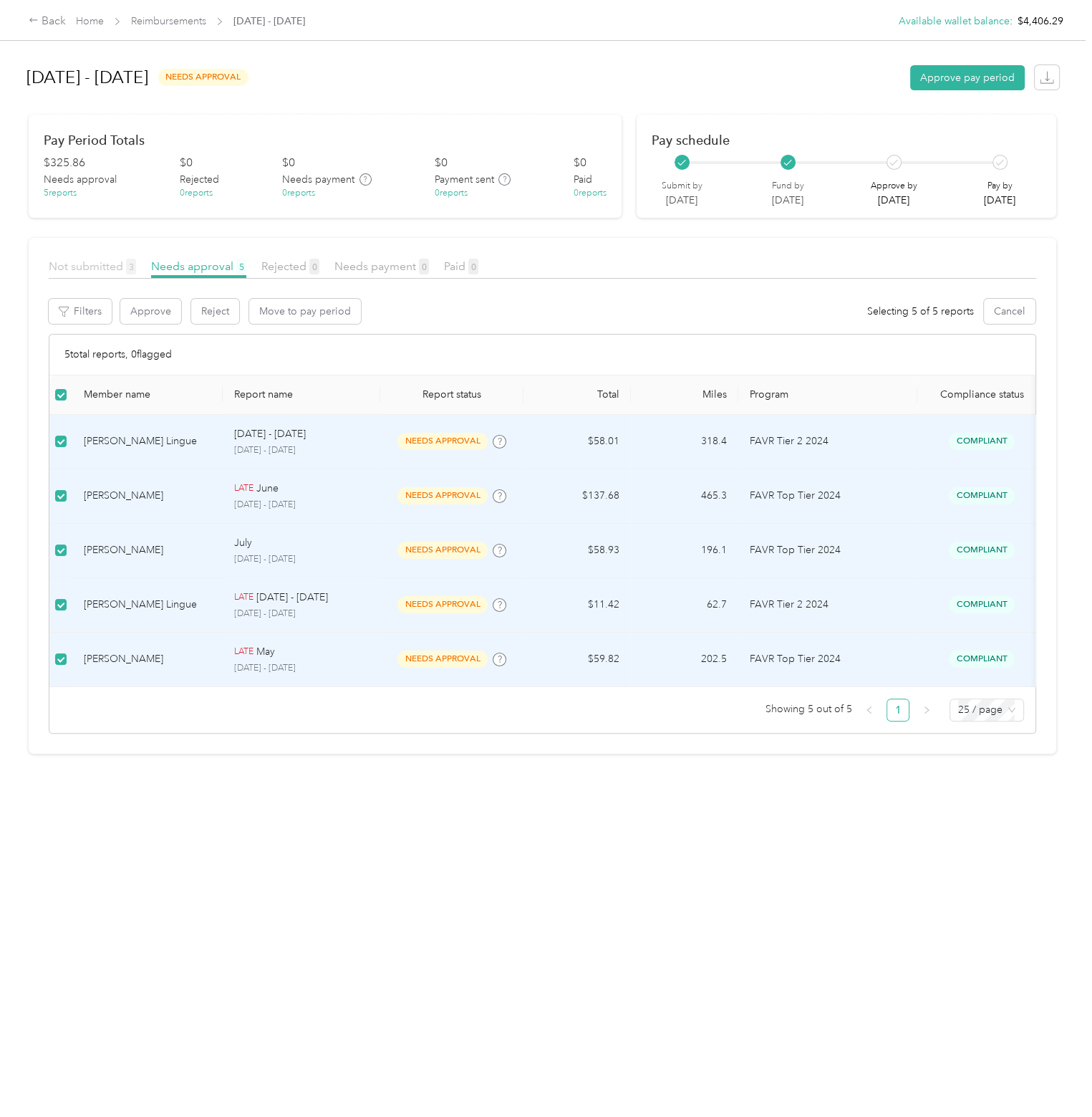
click at [83, 266] on span "Not submitted 3" at bounding box center [91, 265] width 87 height 13
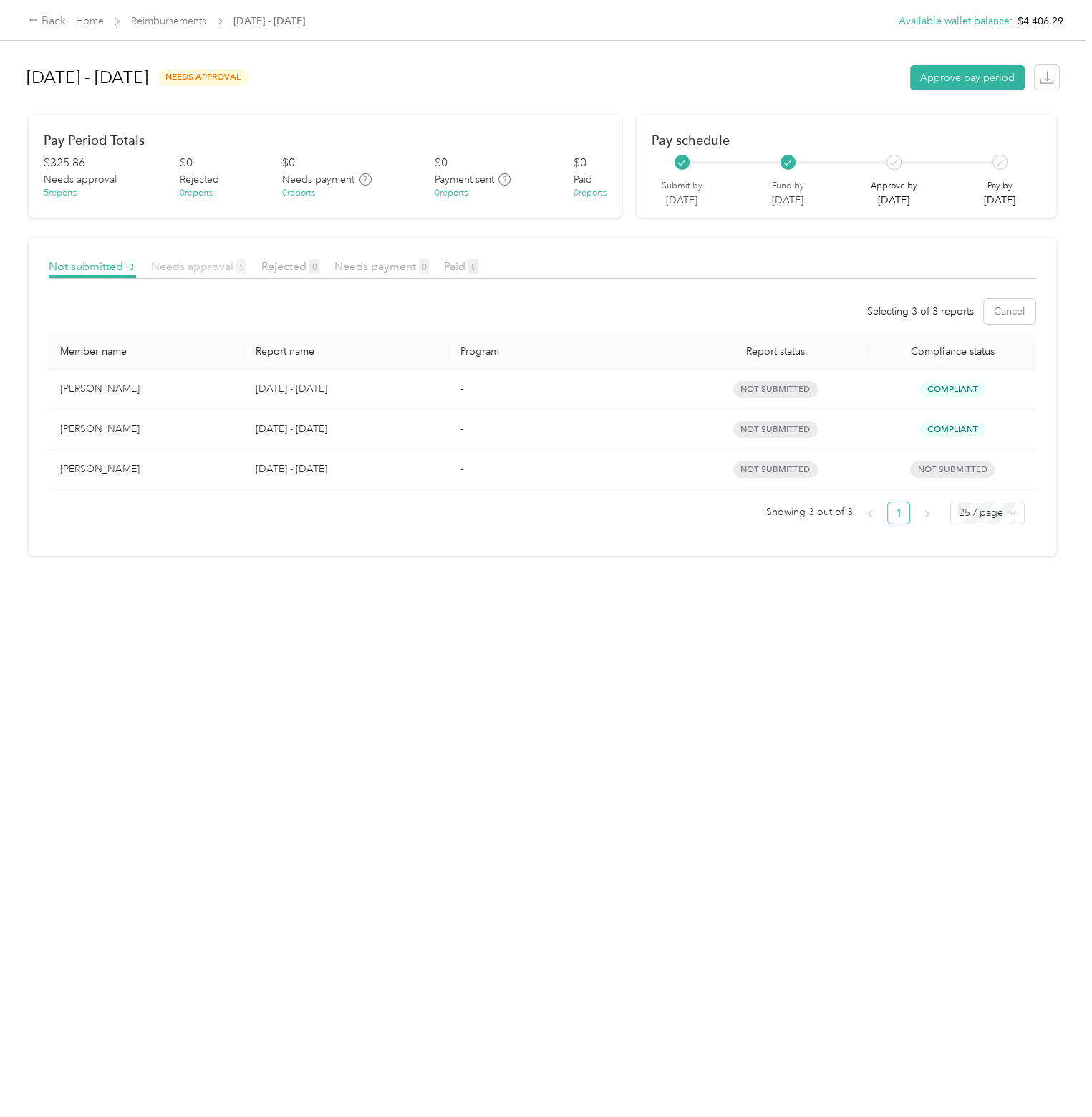
click at [198, 263] on span "Needs approval 5" at bounding box center [199, 265] width 95 height 13
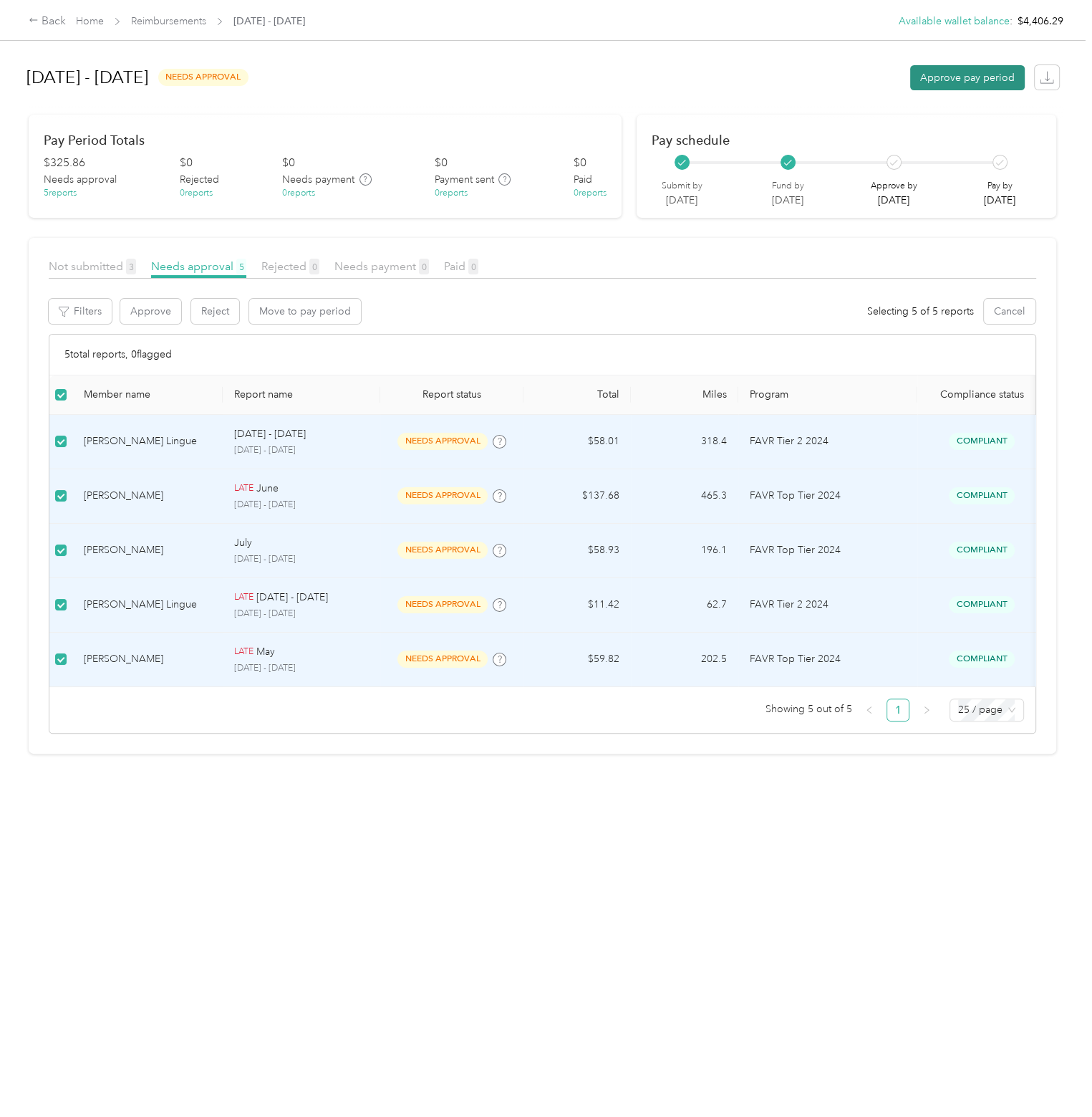
click at [993, 75] on button "Approve pay period" at bounding box center [967, 77] width 114 height 25
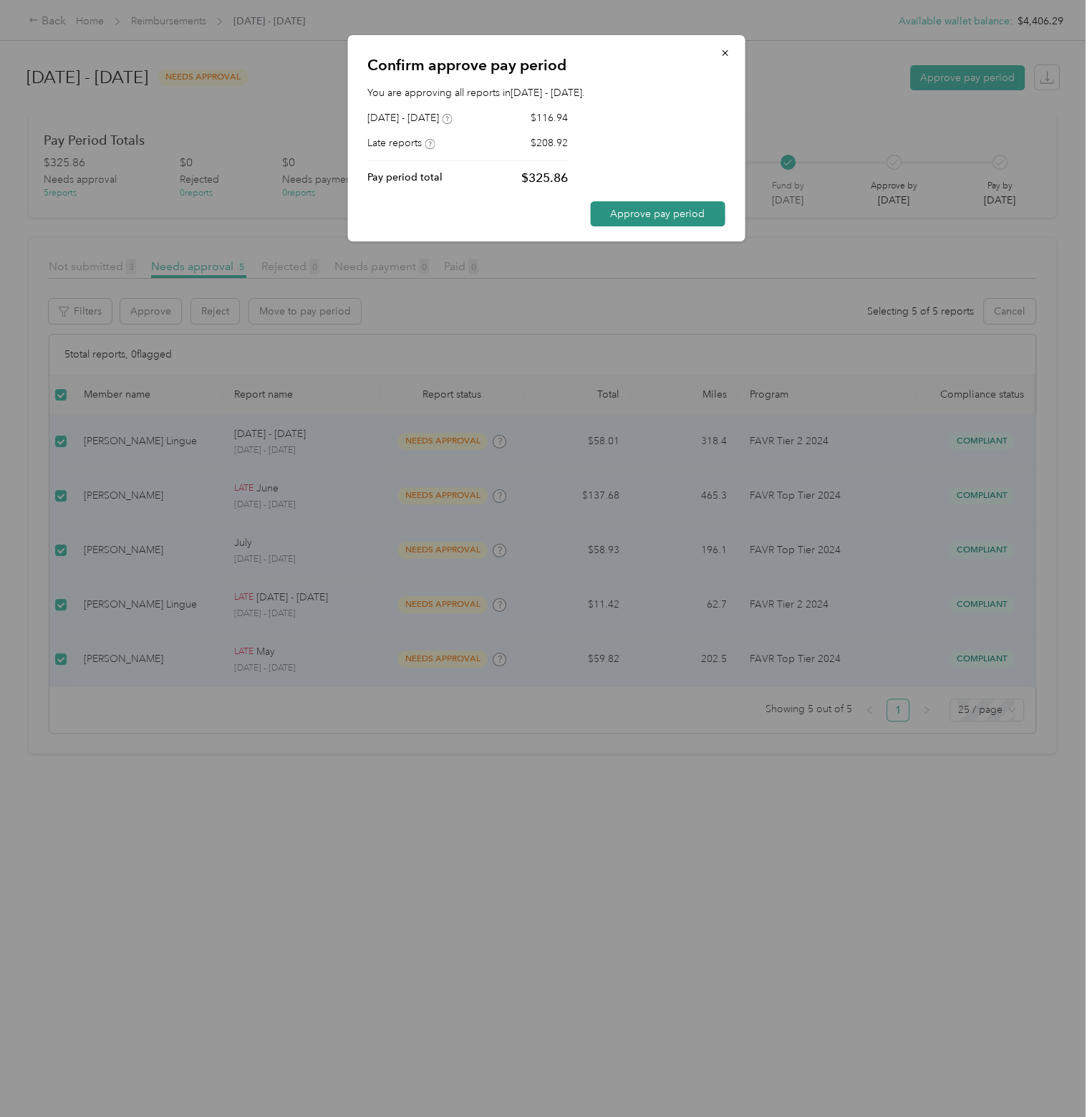
click at [654, 216] on button "Approve pay period" at bounding box center [657, 214] width 134 height 25
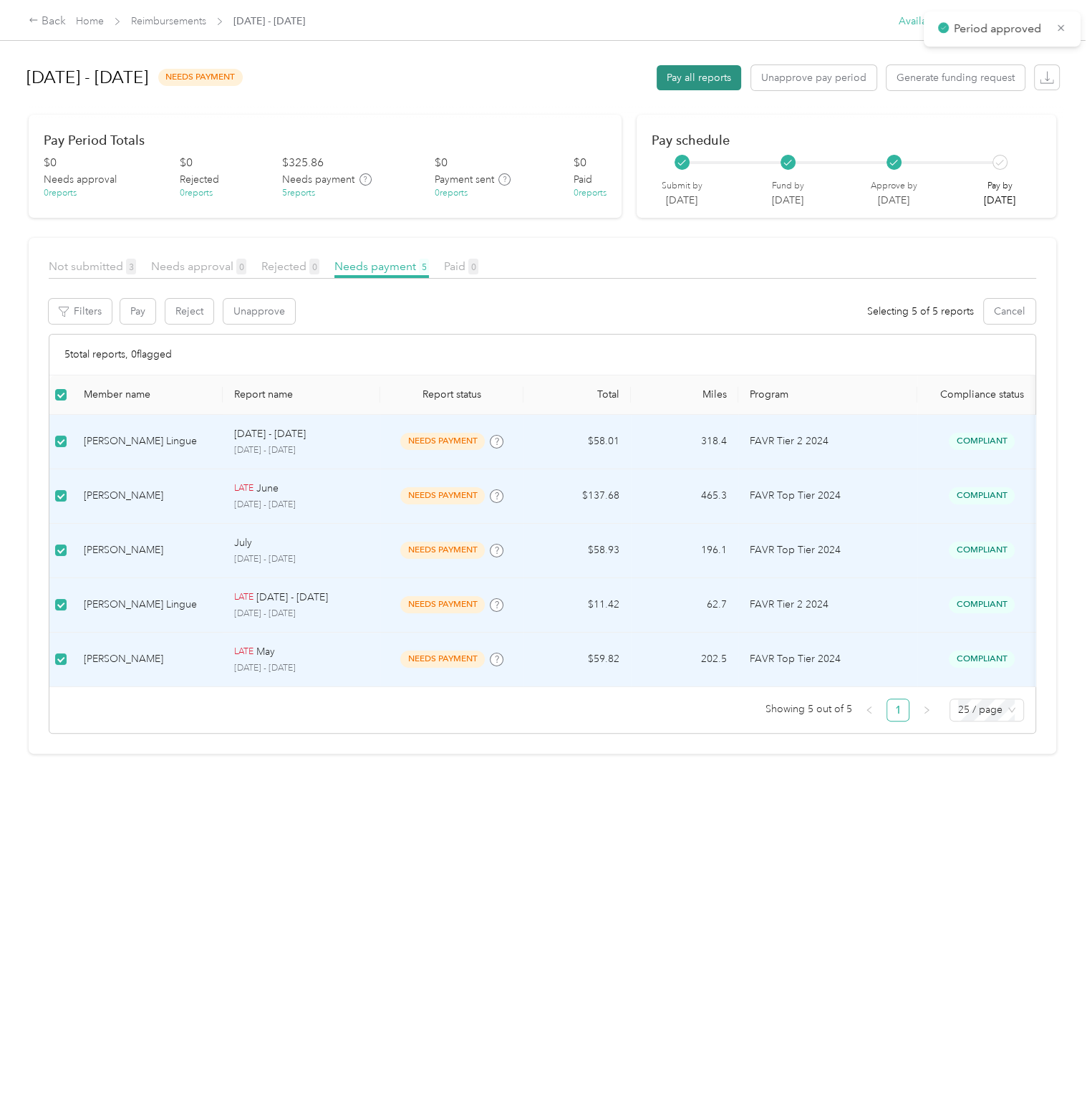
click at [677, 85] on button "Pay all reports" at bounding box center [699, 77] width 84 height 25
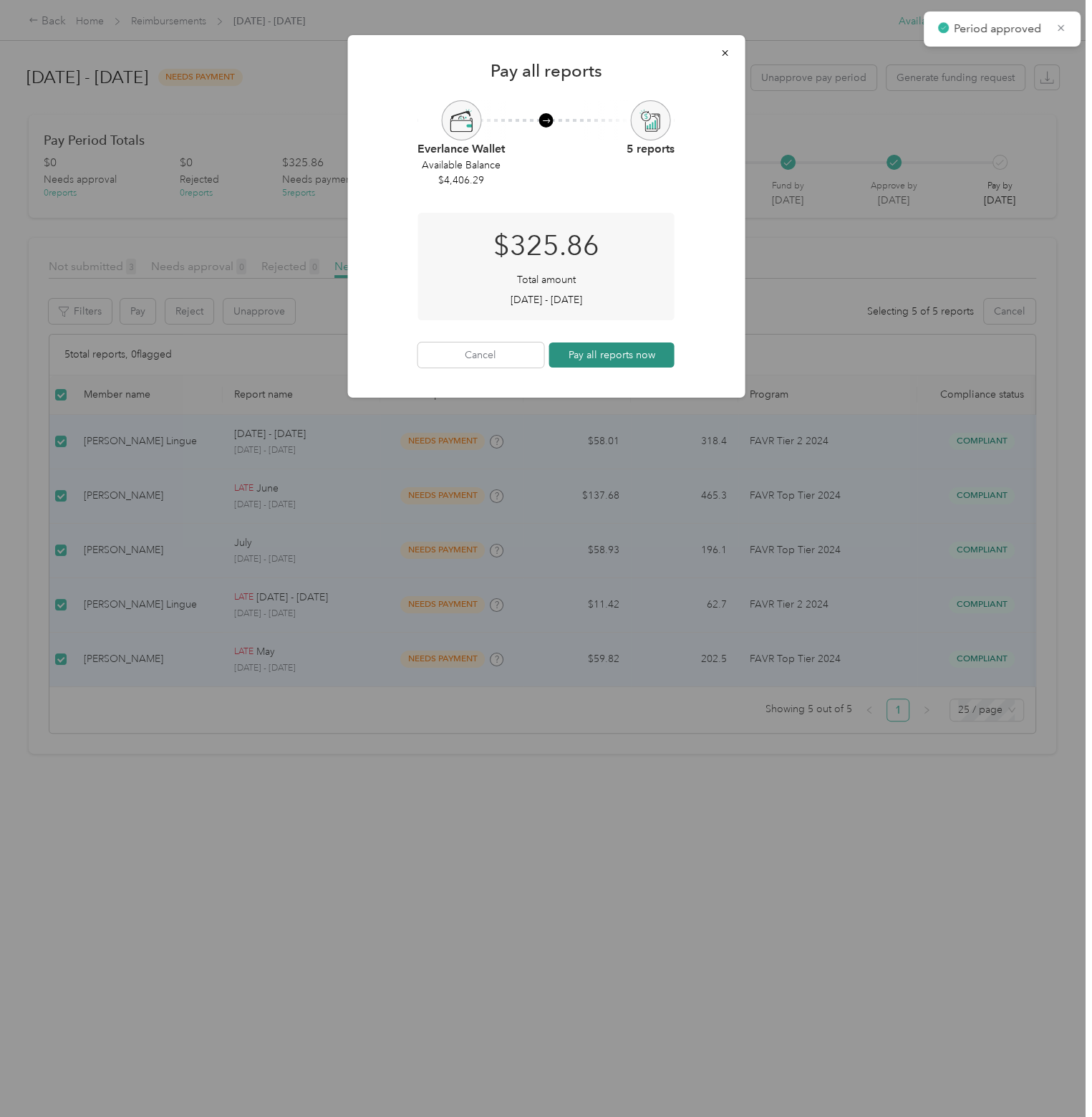
click at [629, 362] on button "Pay all reports now" at bounding box center [612, 355] width 127 height 25
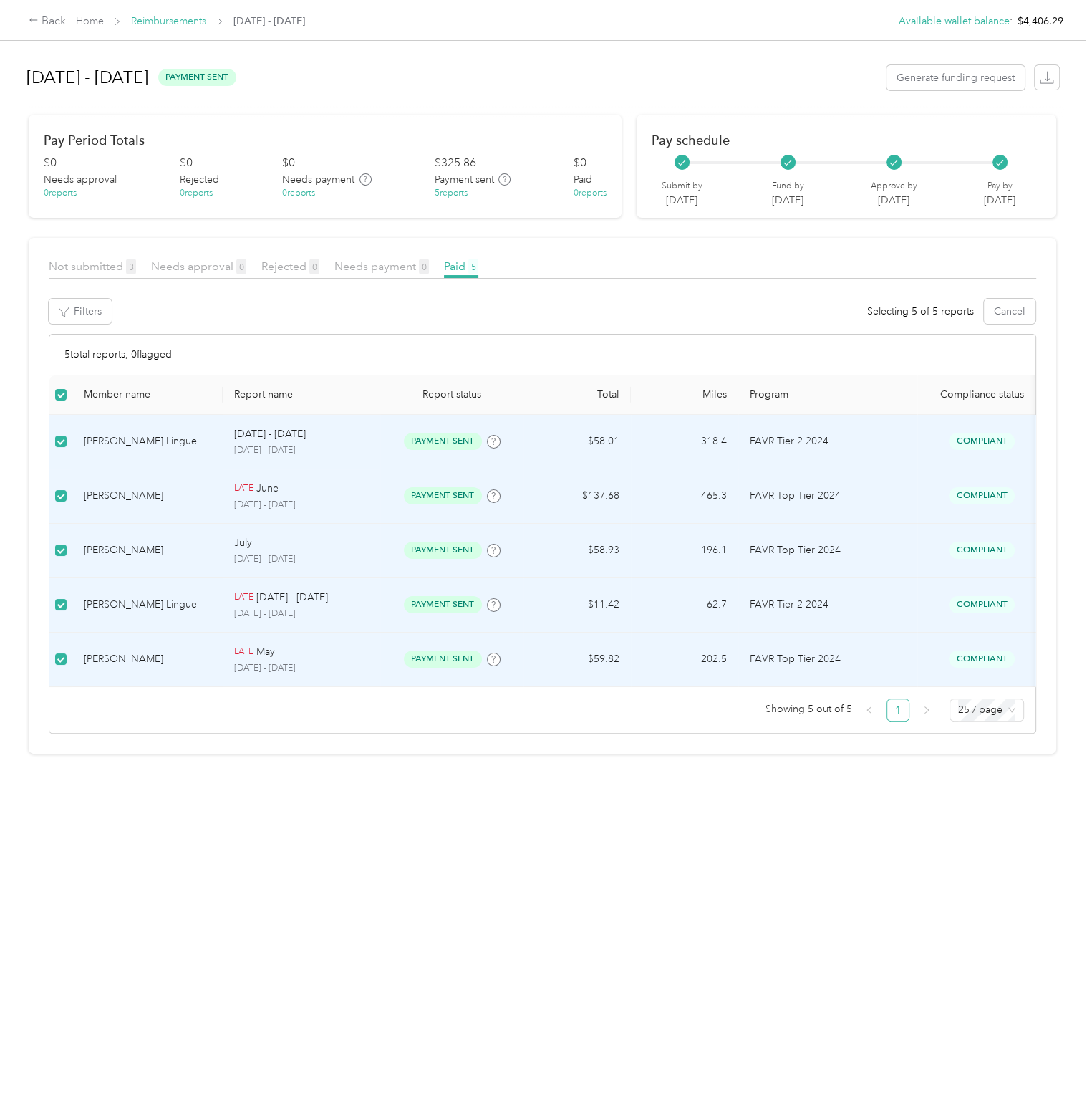
click at [163, 21] on link "Reimbursements" at bounding box center [169, 21] width 76 height 12
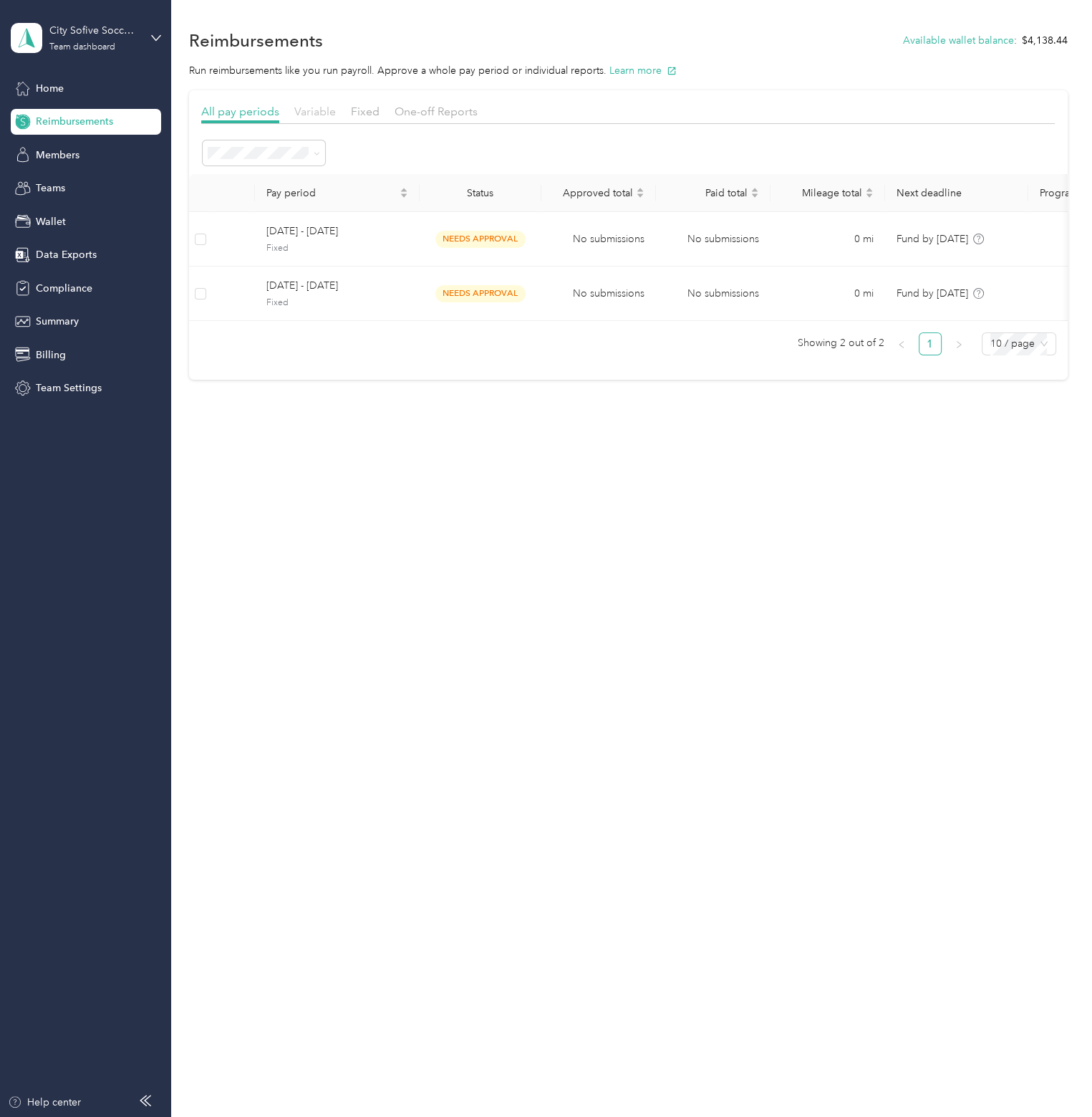
click at [315, 112] on span "Variable" at bounding box center [315, 111] width 41 height 13
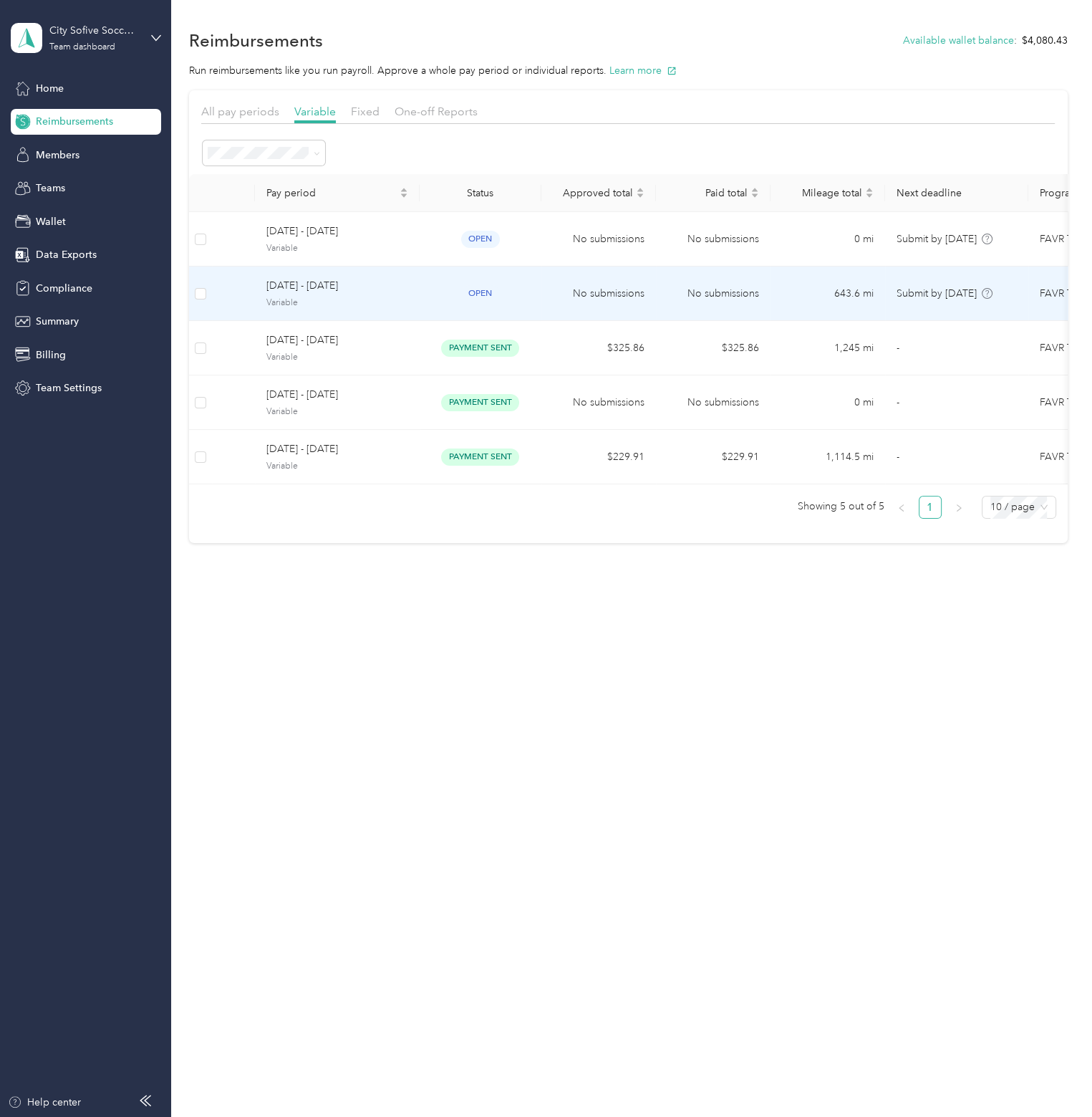
click at [363, 294] on span "[DATE] - [DATE]" at bounding box center [336, 286] width 141 height 16
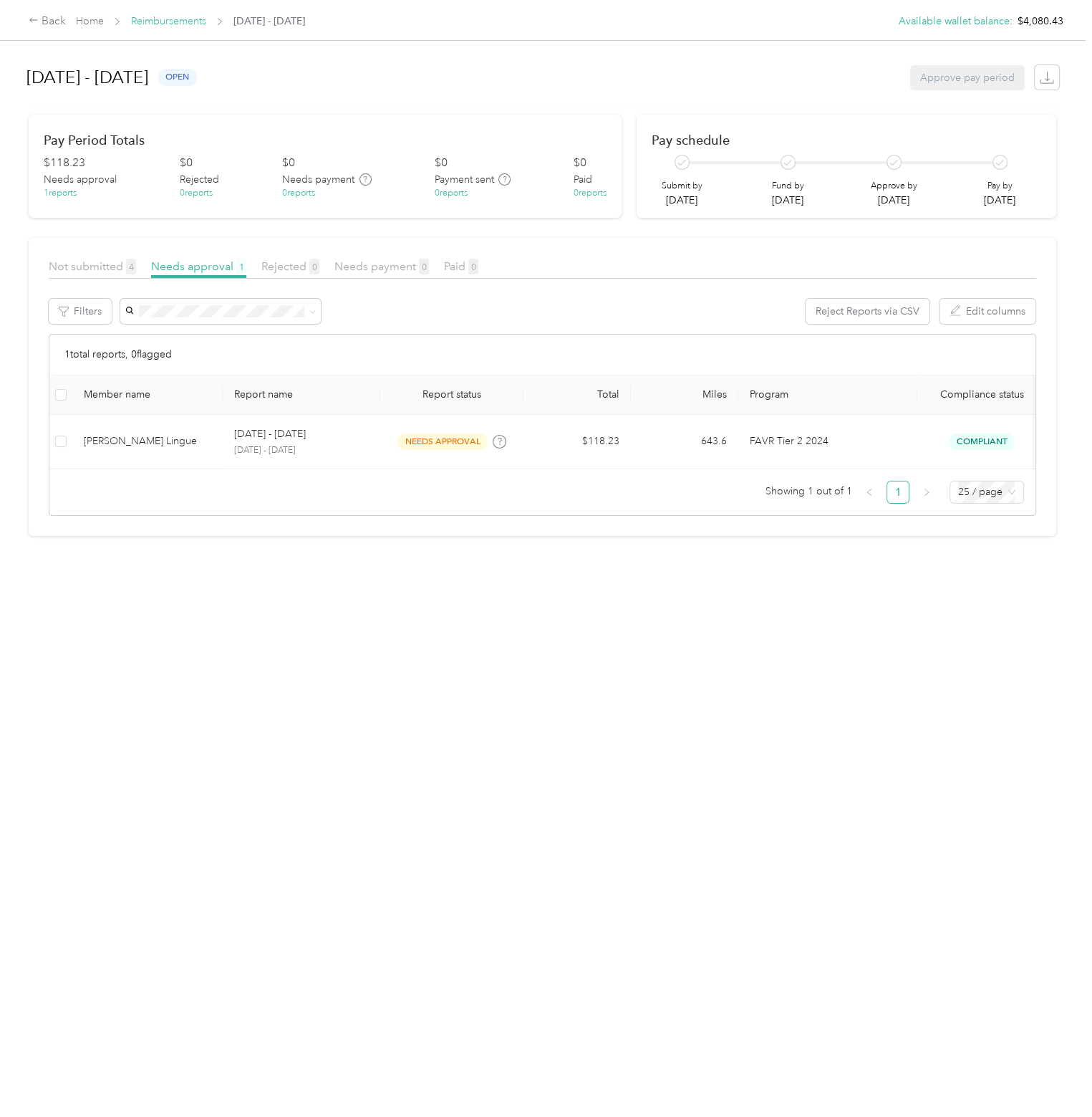
click at [169, 21] on link "Reimbursements" at bounding box center [169, 21] width 76 height 12
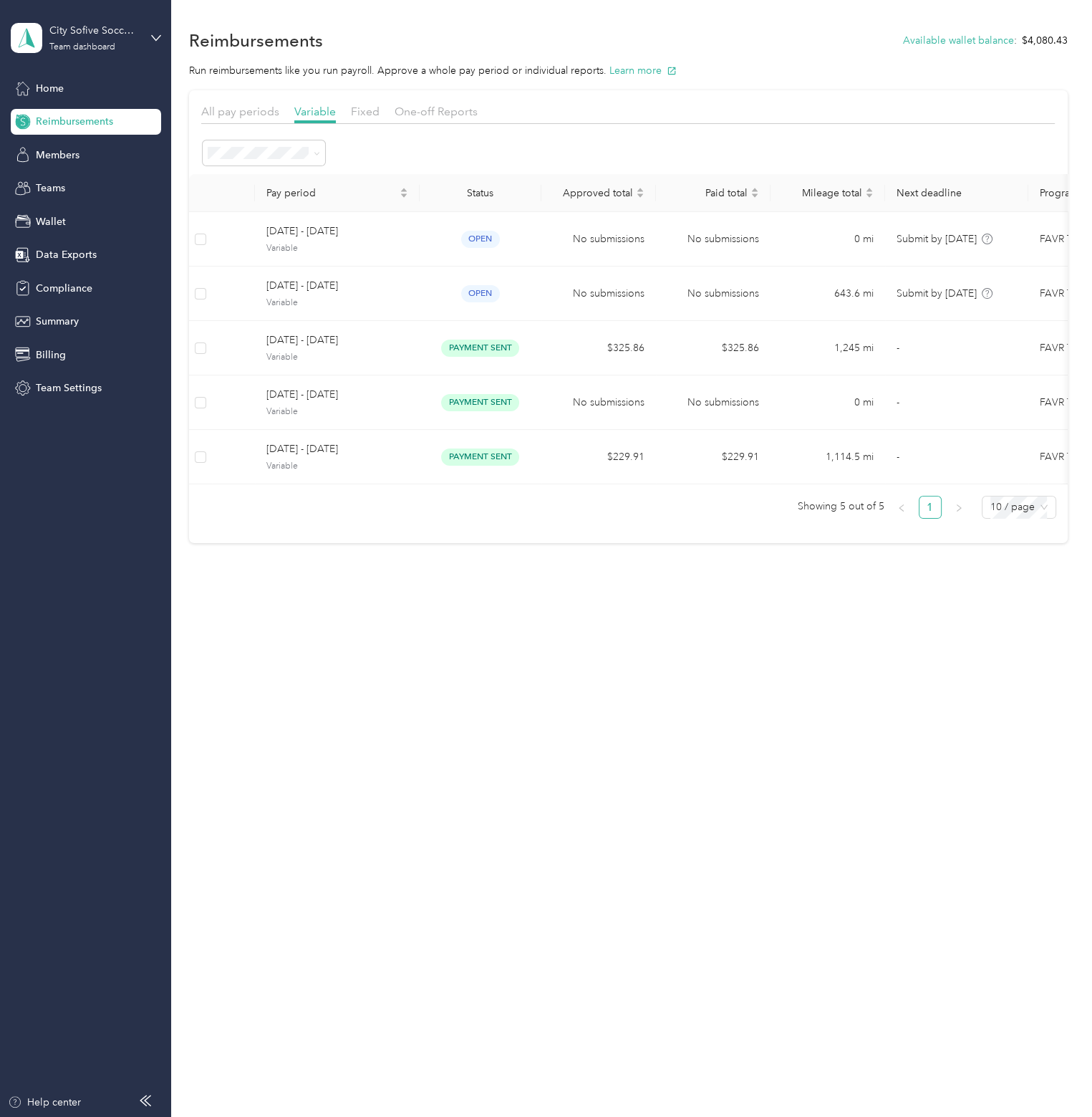
click at [227, 99] on section "All pay periods Variable Fixed One-off Reports Pay period Status Approved total…" at bounding box center [628, 316] width 879 height 453
click at [430, 108] on span "One-off Reports" at bounding box center [436, 111] width 83 height 13
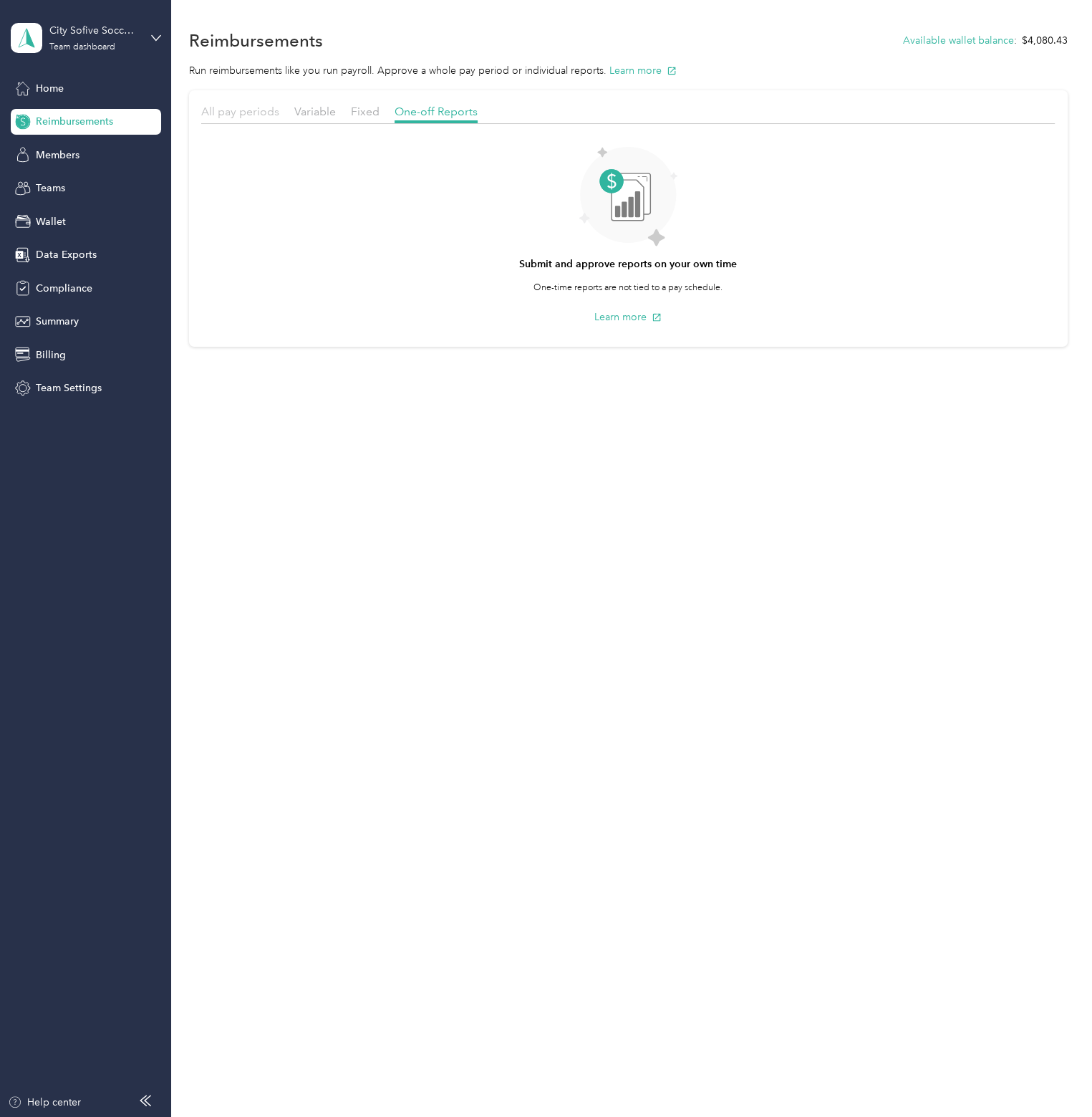
click at [213, 118] on span "All pay periods" at bounding box center [240, 111] width 78 height 13
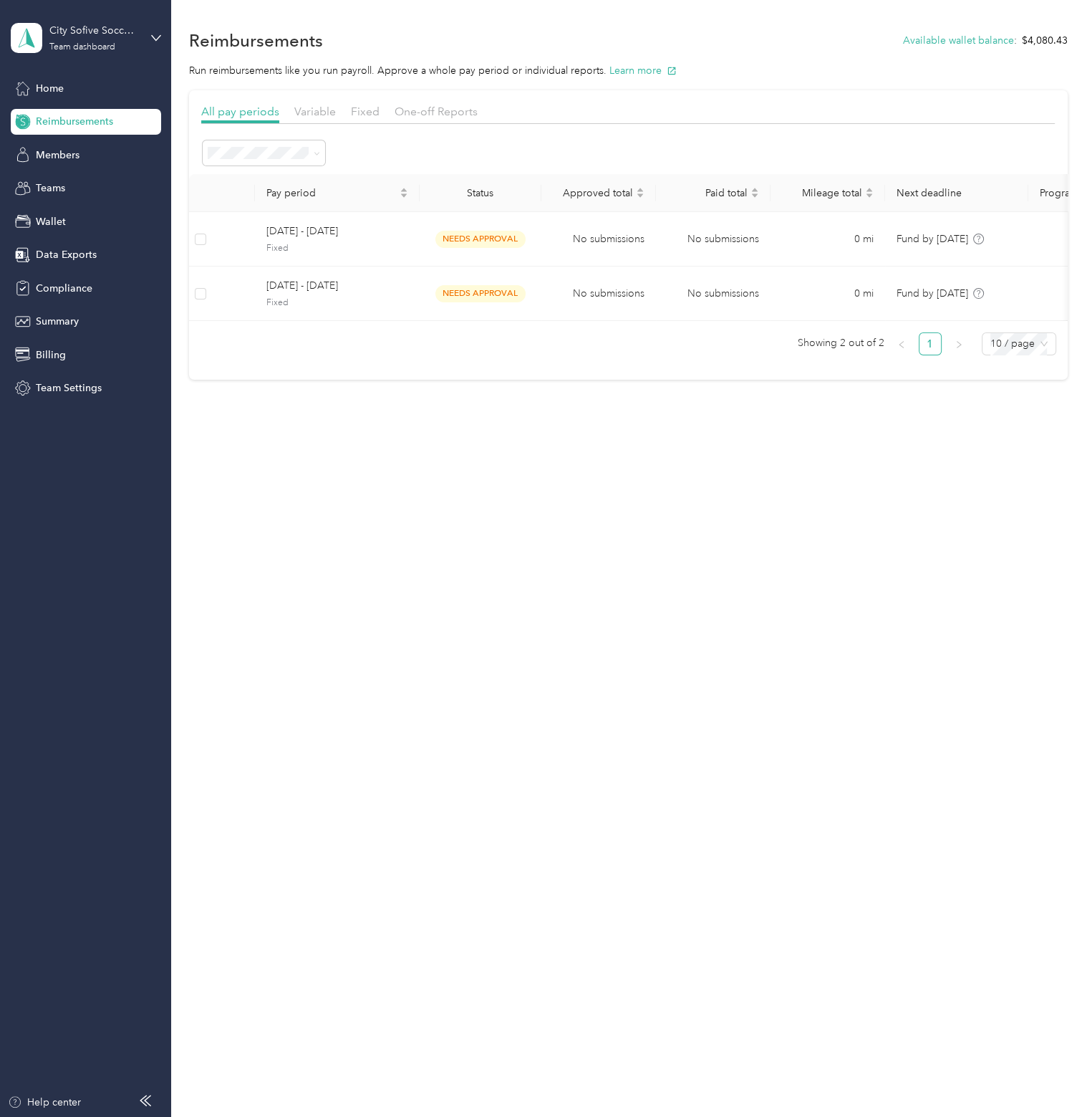
click at [140, 28] on div "City Sofive Soccer Inc Team dashboard" at bounding box center [85, 38] width 150 height 50
click at [124, 140] on div "Personal dashboard" at bounding box center [202, 150] width 363 height 25
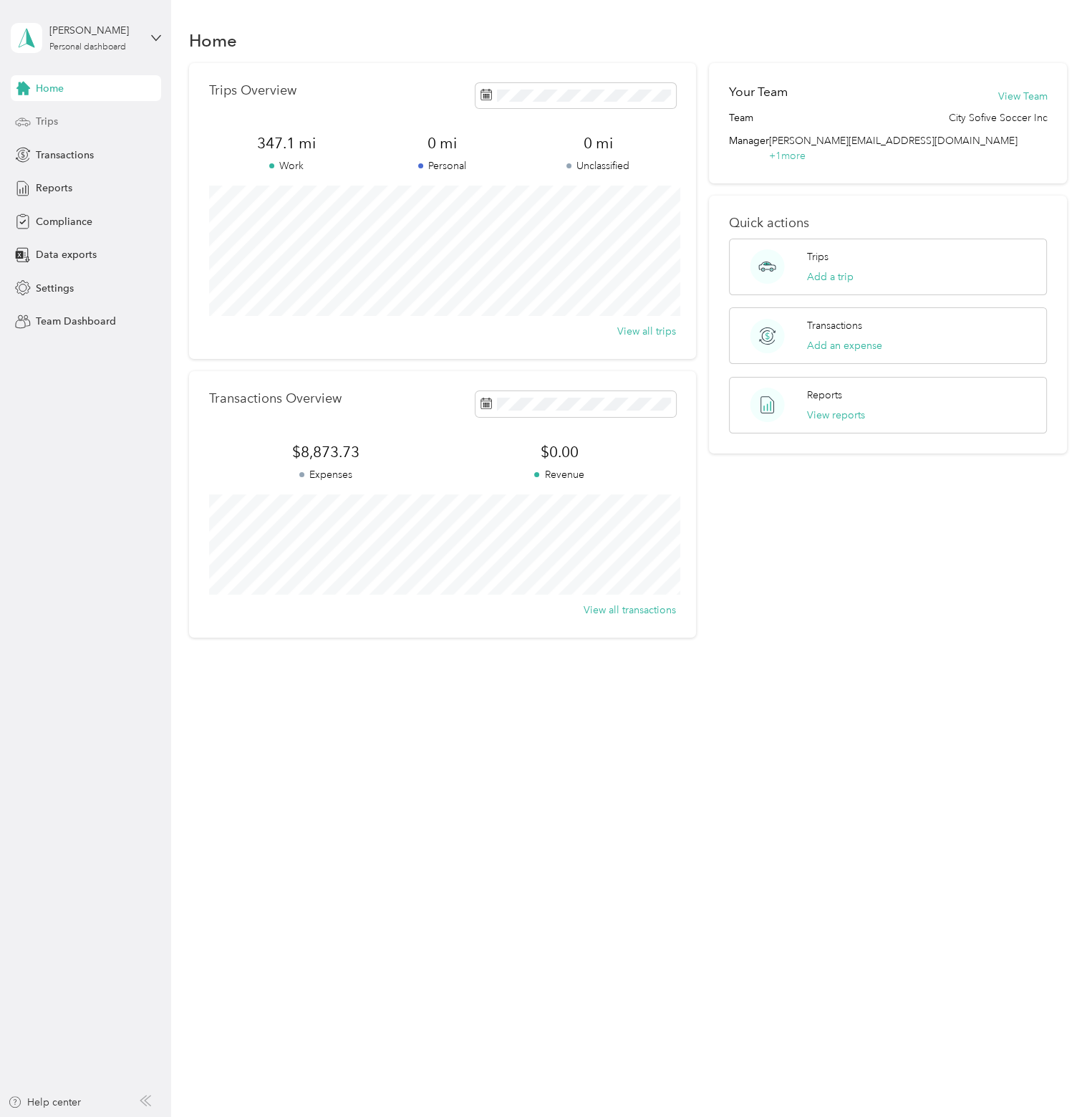
click at [87, 122] on div "Trips" at bounding box center [85, 121] width 150 height 25
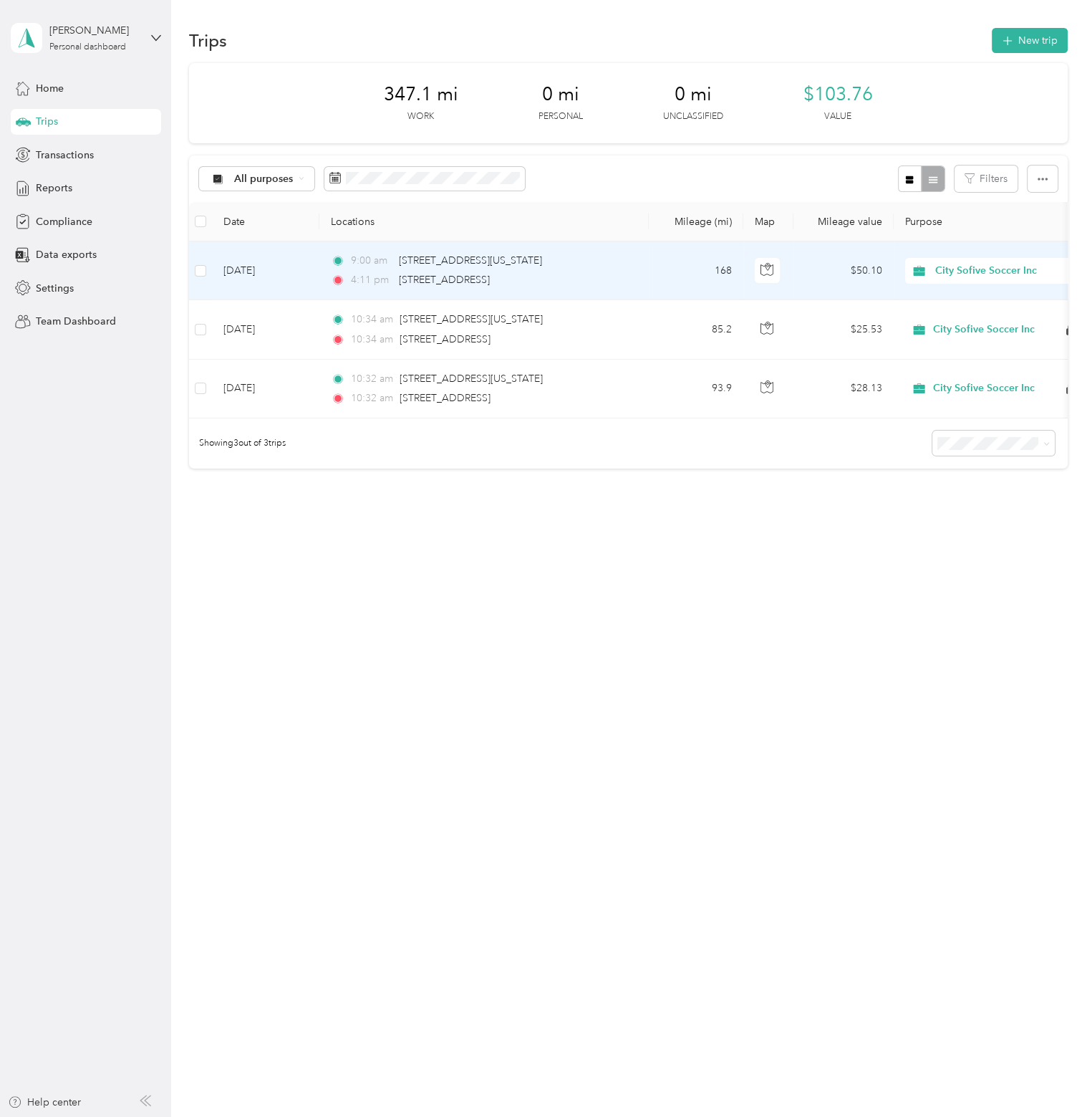
click at [631, 272] on div "4:11 pm [STREET_ADDRESS]" at bounding box center [481, 280] width 300 height 16
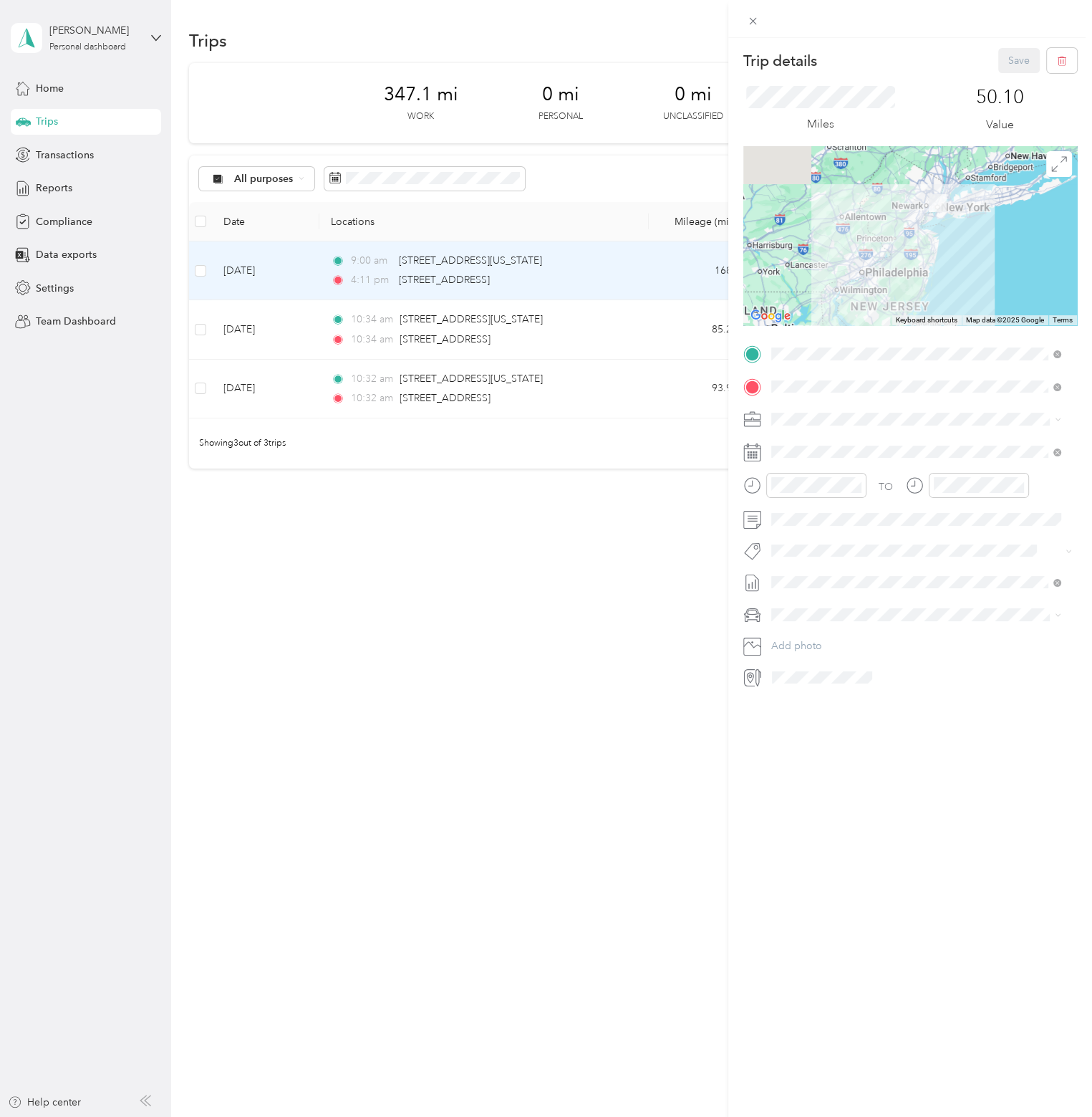
click at [673, 556] on div "Trip details Save This trip cannot be edited because it is either under review,…" at bounding box center [546, 558] width 1092 height 1117
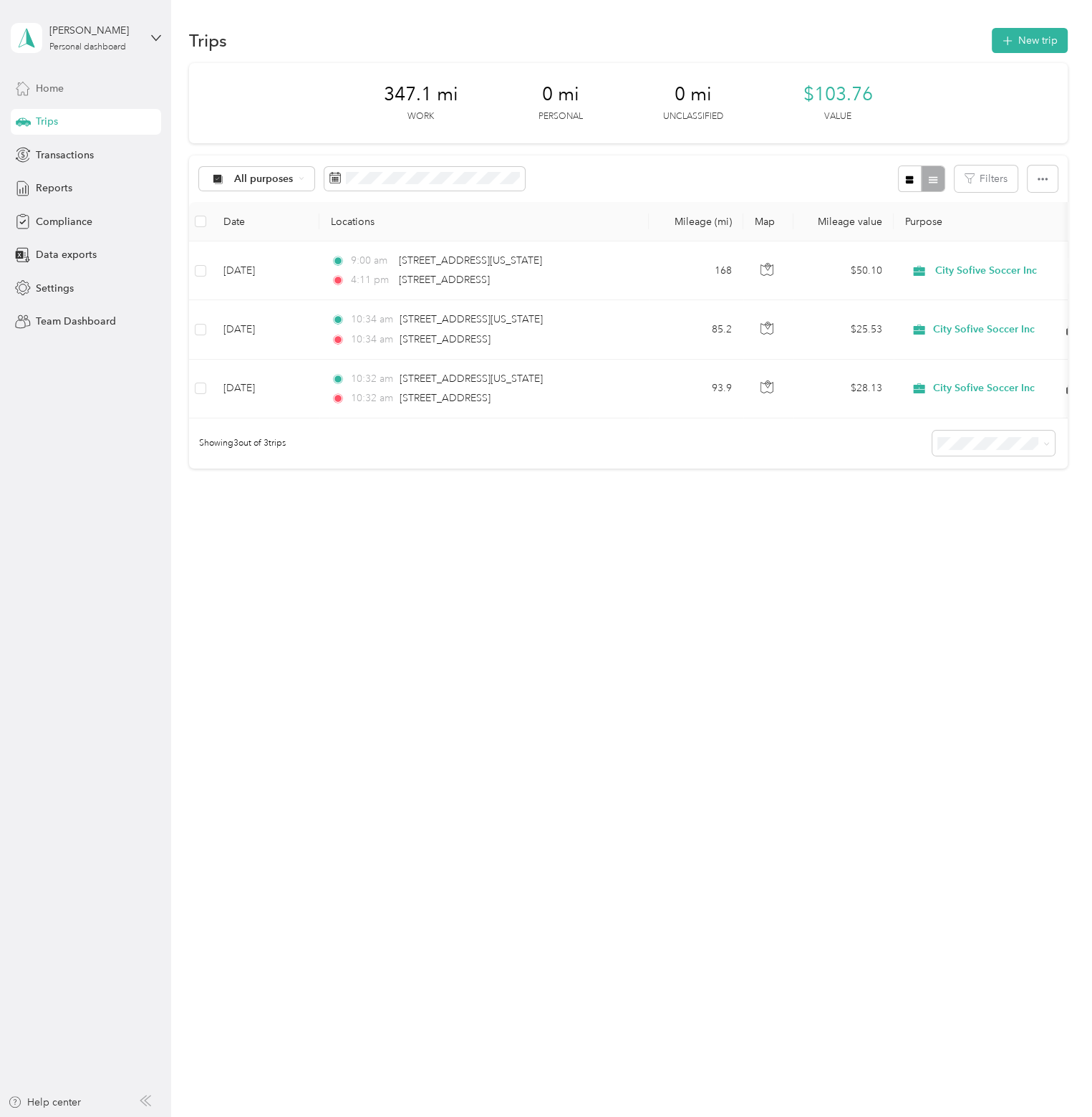
click at [47, 81] on span "Home" at bounding box center [50, 88] width 28 height 15
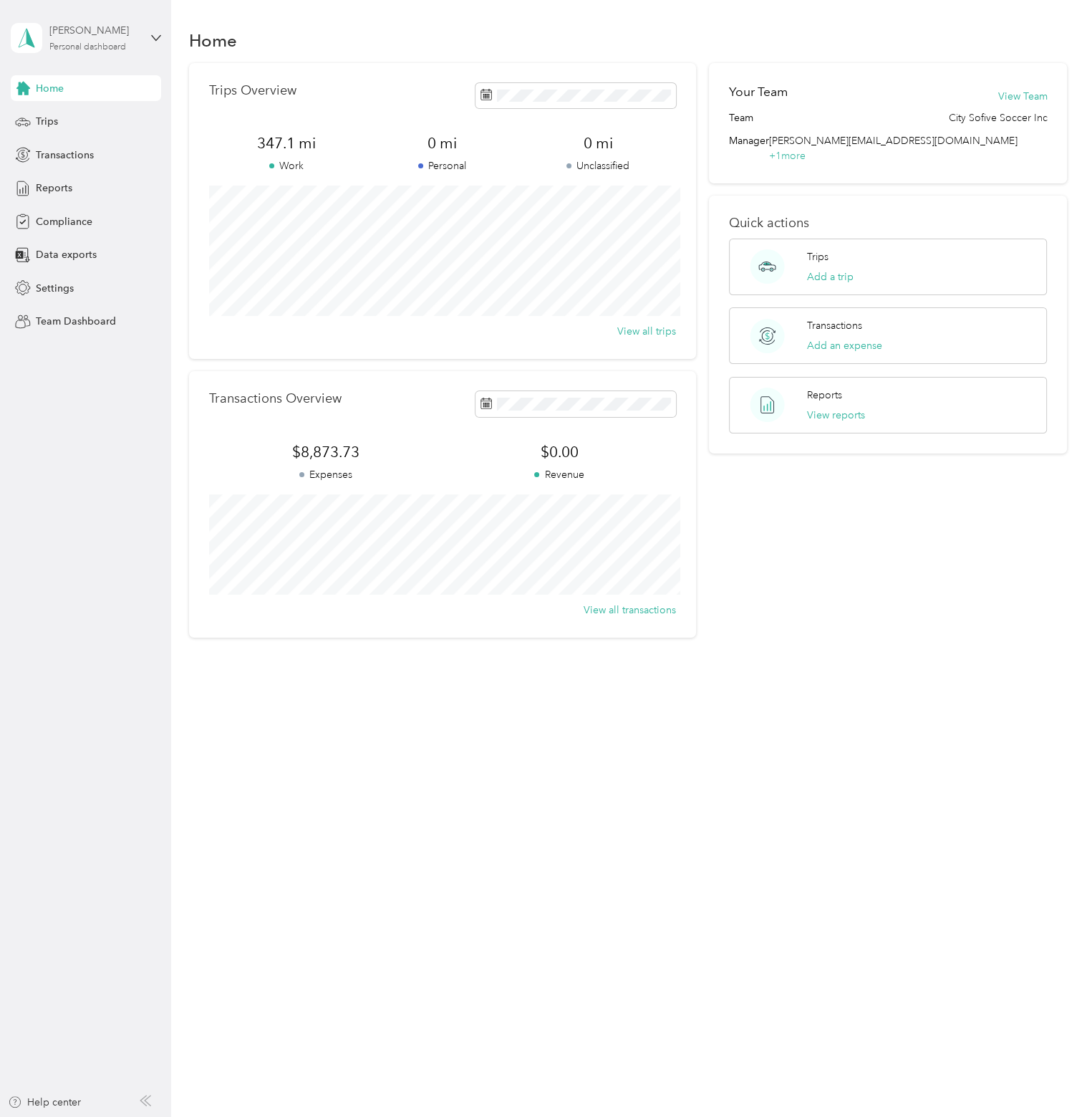
click at [94, 23] on div "[PERSON_NAME] Personal dashboard" at bounding box center [75, 38] width 129 height 30
click at [111, 114] on div "Team dashboard" at bounding box center [202, 118] width 363 height 25
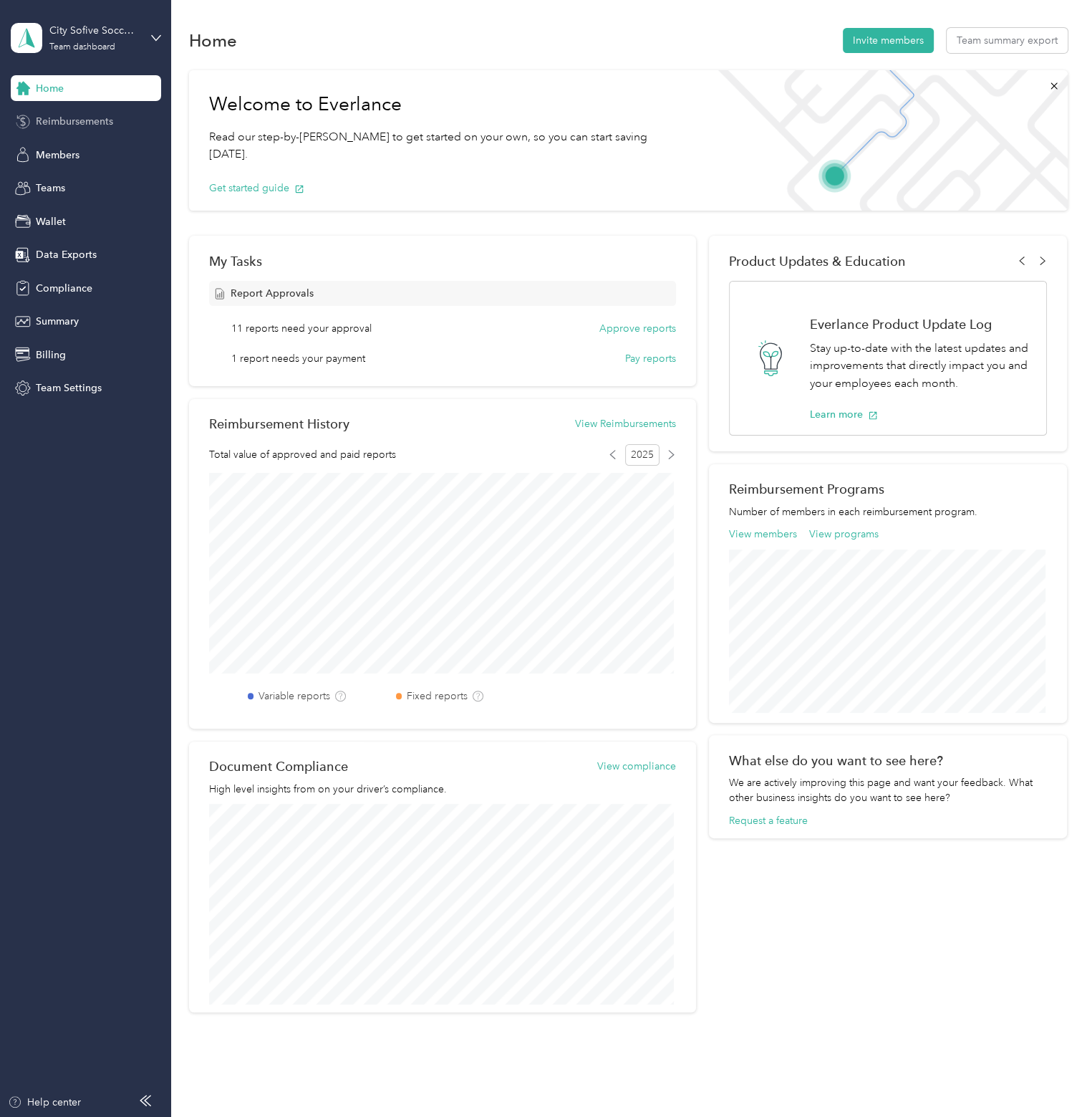
click at [62, 127] on span "Reimbursements" at bounding box center [75, 121] width 77 height 15
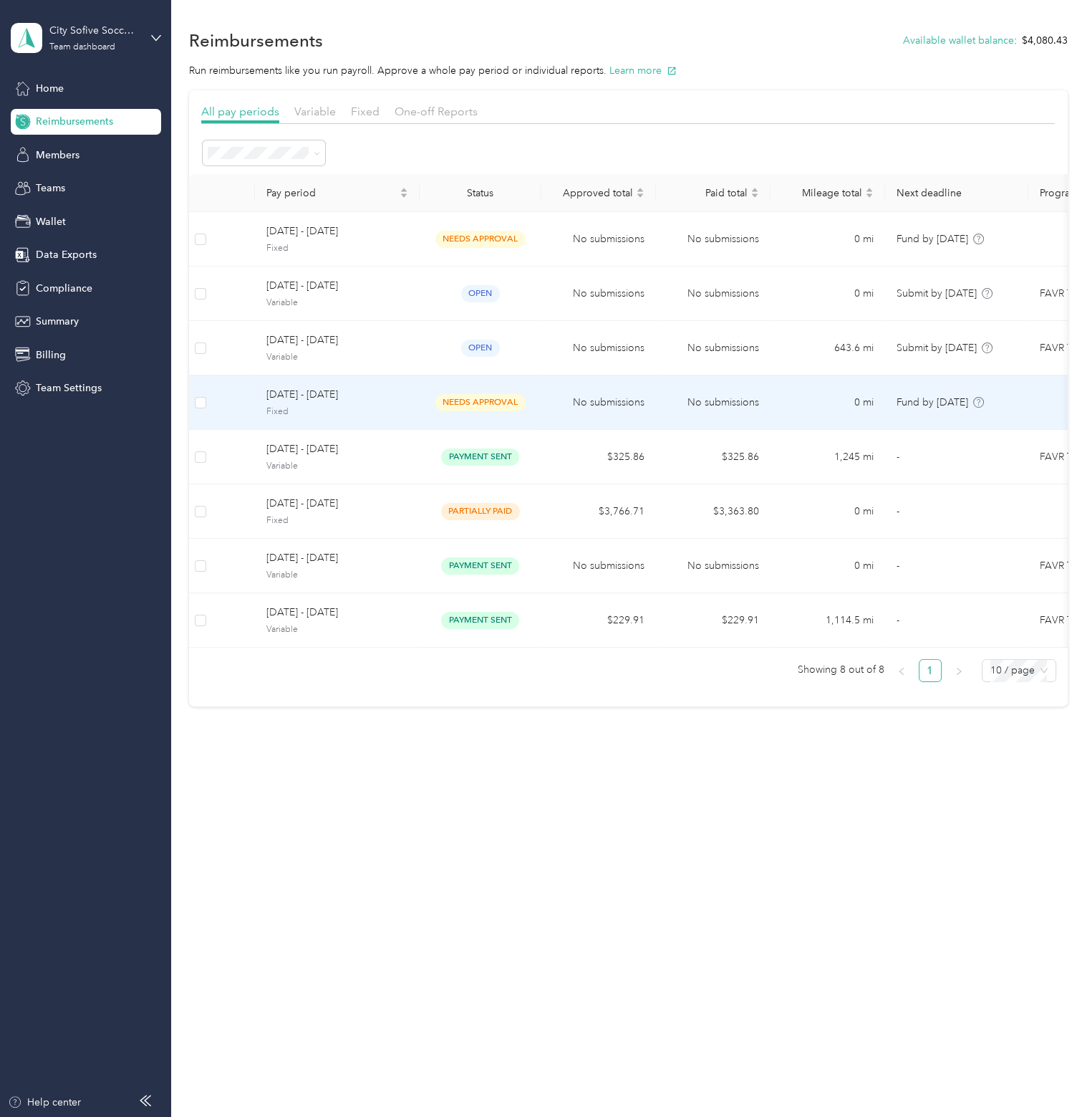
click at [369, 392] on span "[DATE] - [DATE]" at bounding box center [336, 395] width 141 height 16
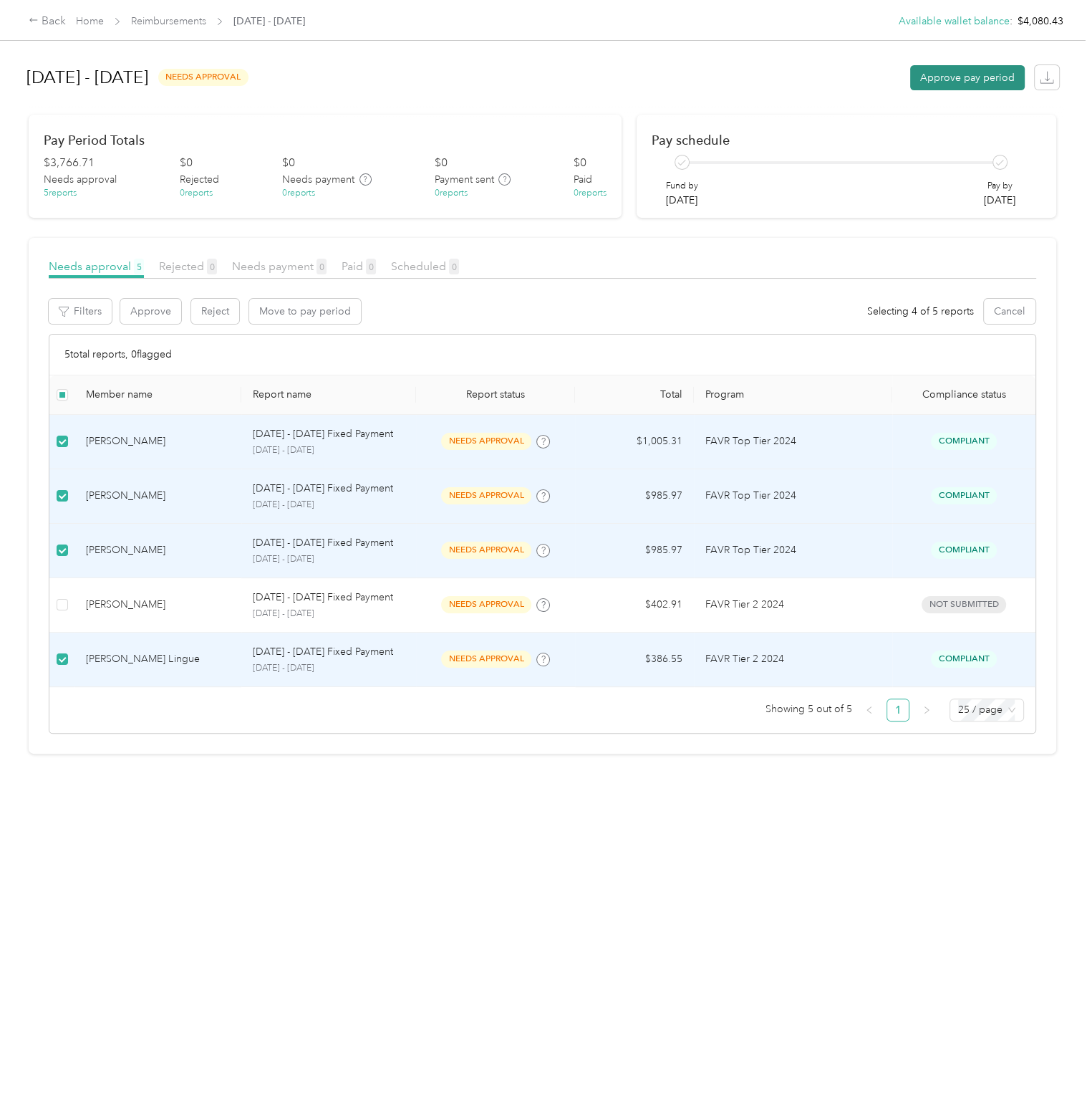
click at [972, 76] on button "Approve pay period" at bounding box center [967, 77] width 114 height 25
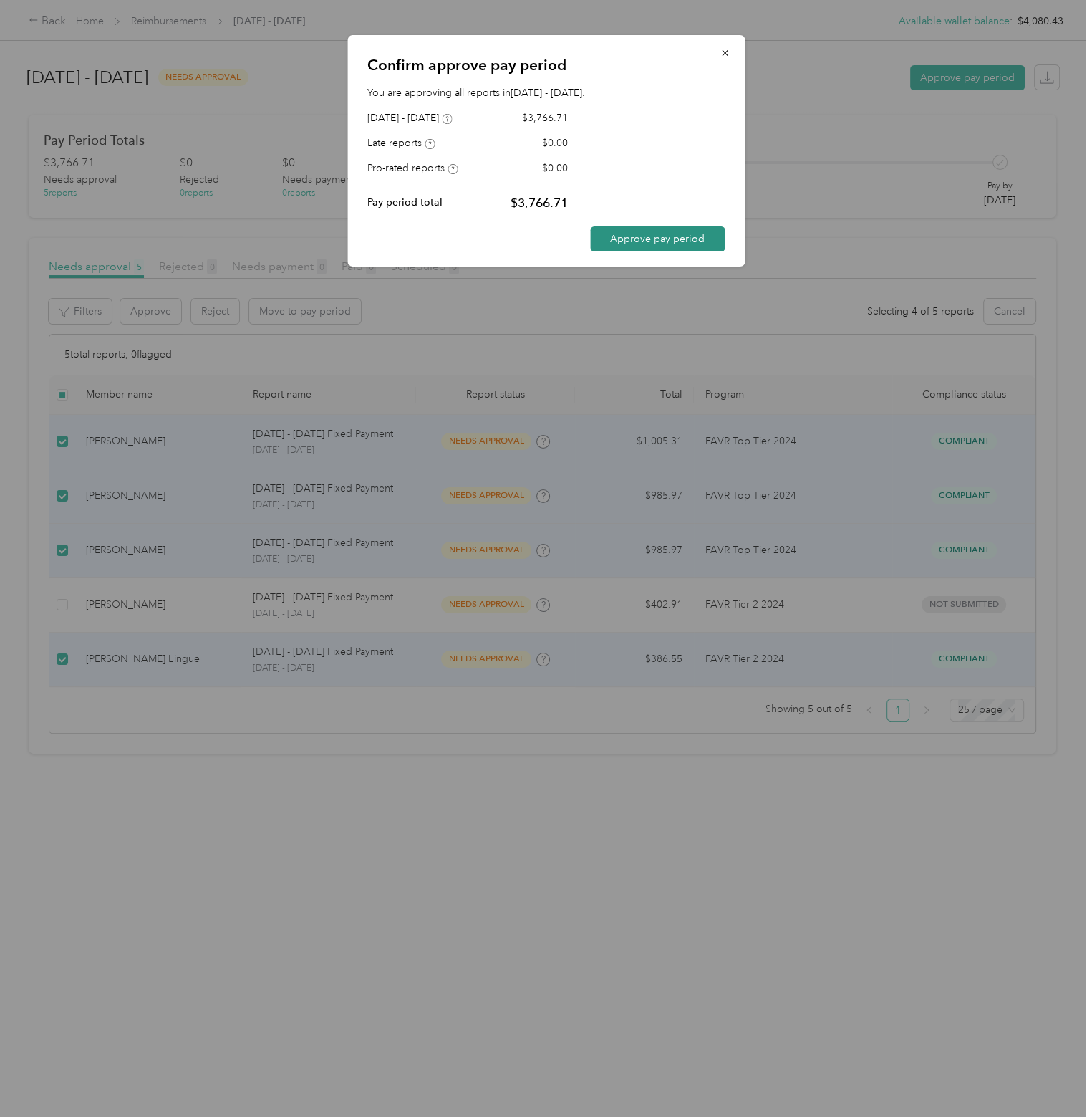
click at [629, 229] on button "Approve pay period" at bounding box center [657, 239] width 134 height 25
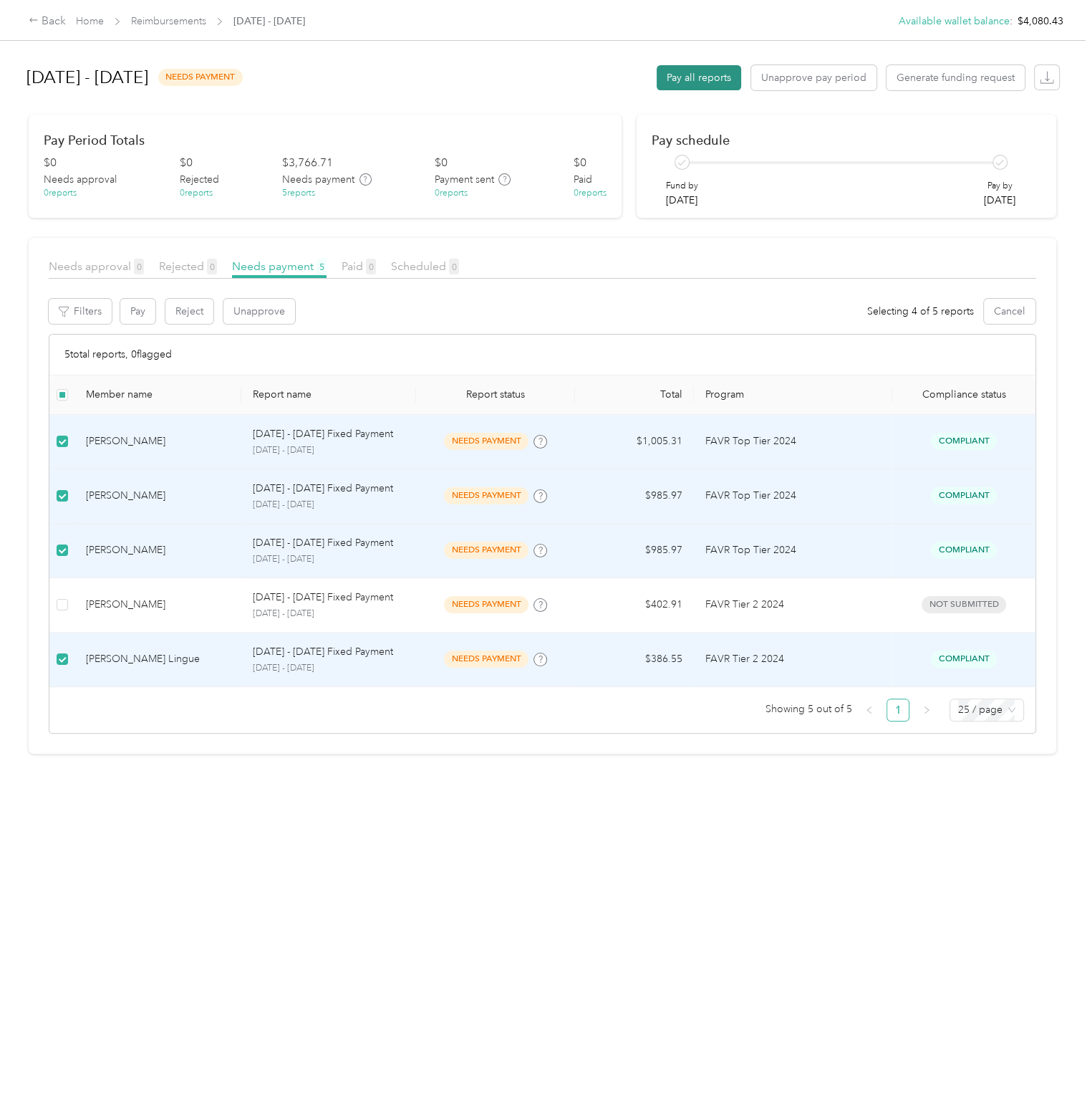
click at [710, 75] on button "Pay all reports" at bounding box center [699, 77] width 84 height 25
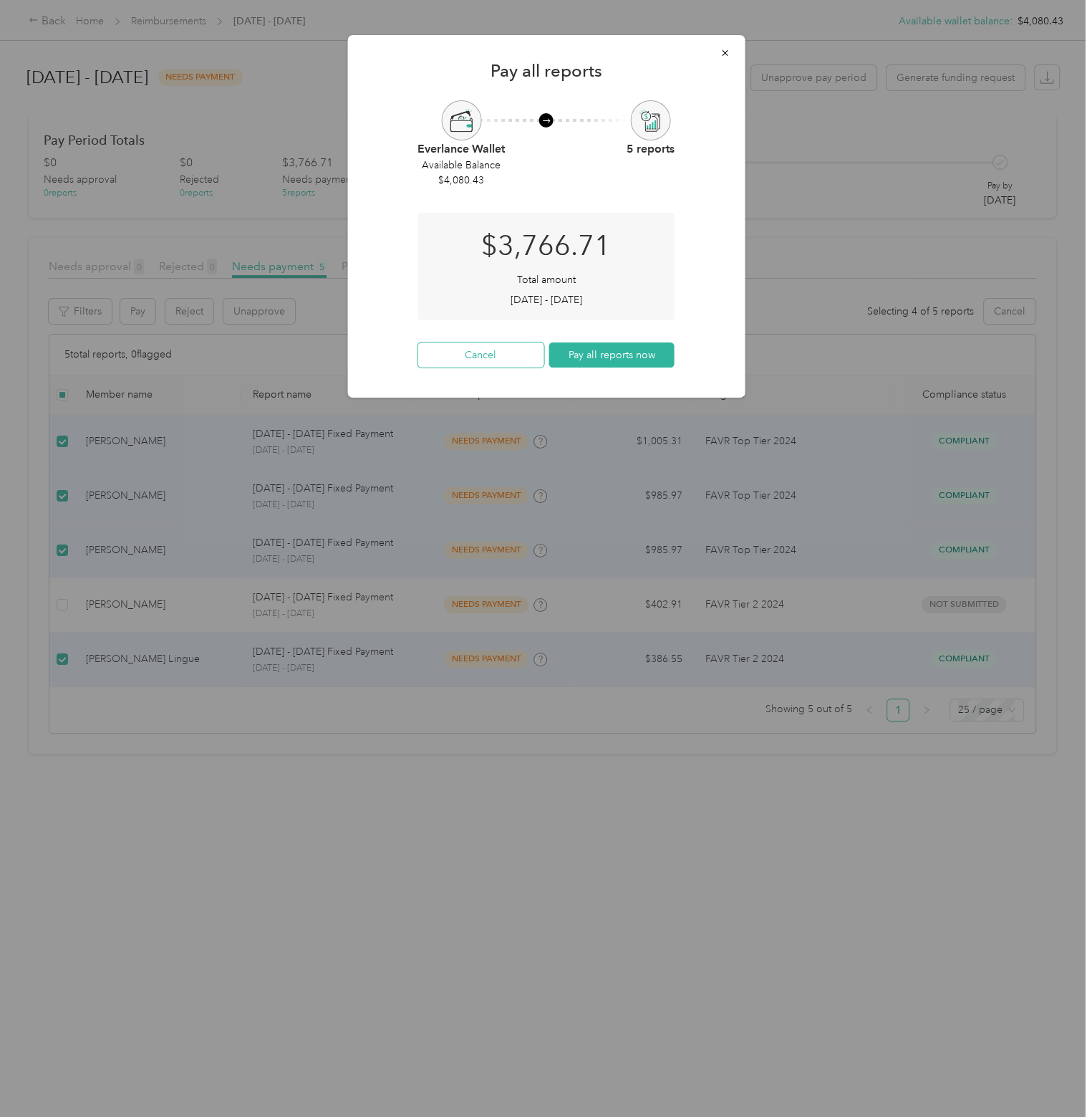
click at [451, 361] on button "Cancel" at bounding box center [481, 355] width 127 height 25
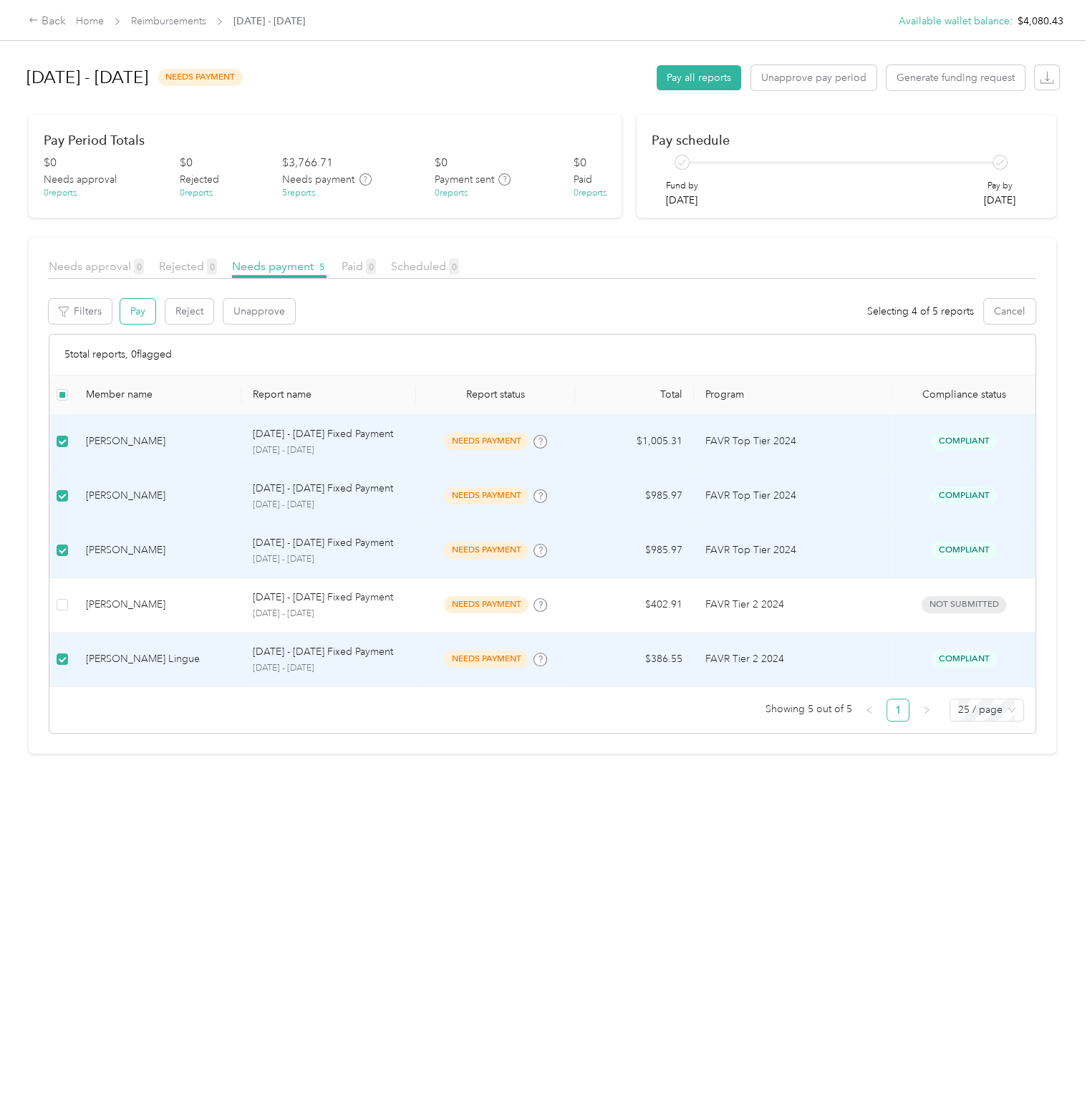
click at [141, 310] on button "Pay" at bounding box center [138, 311] width 35 height 25
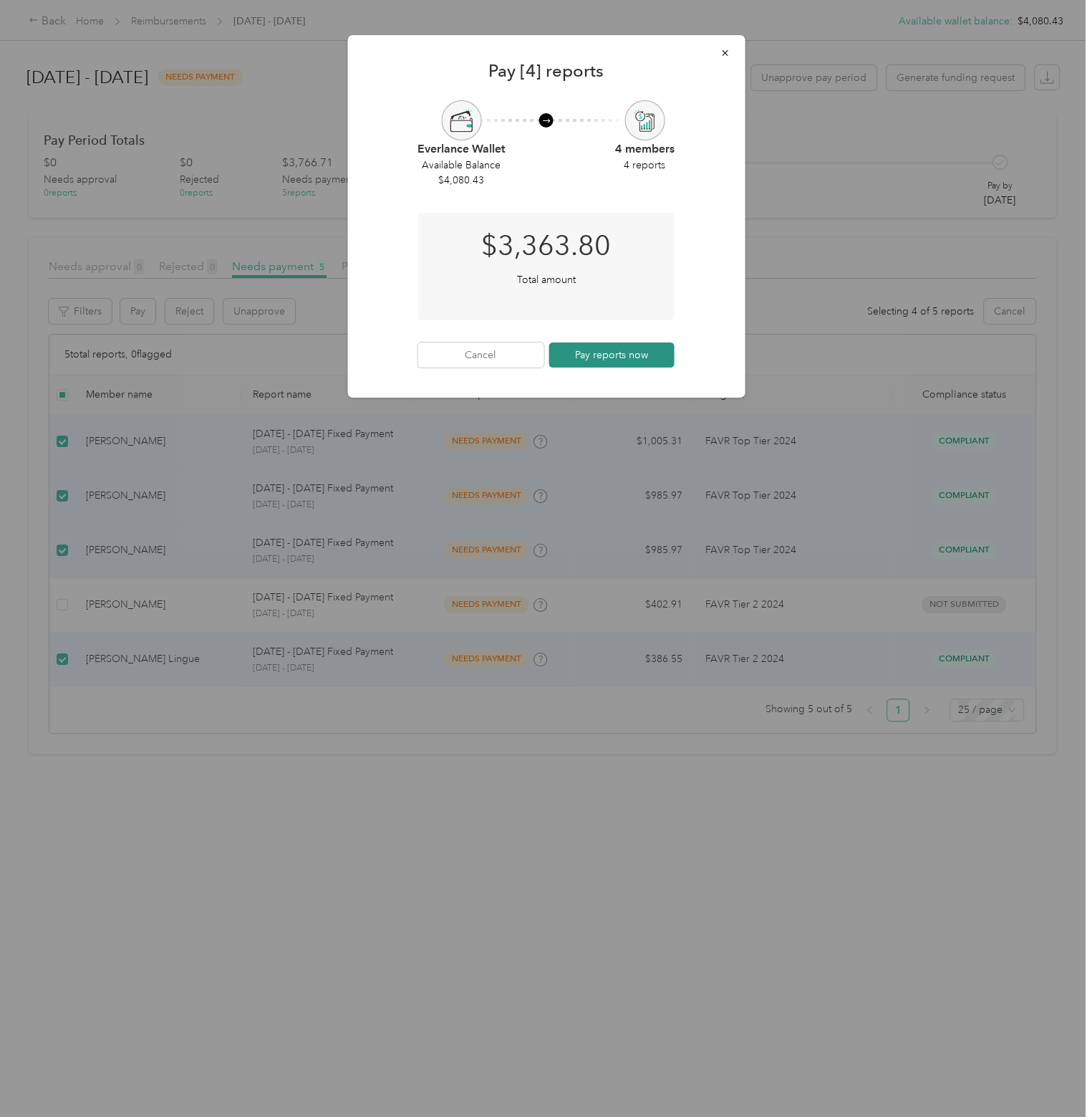
click at [635, 352] on button "Pay reports now" at bounding box center [612, 355] width 127 height 25
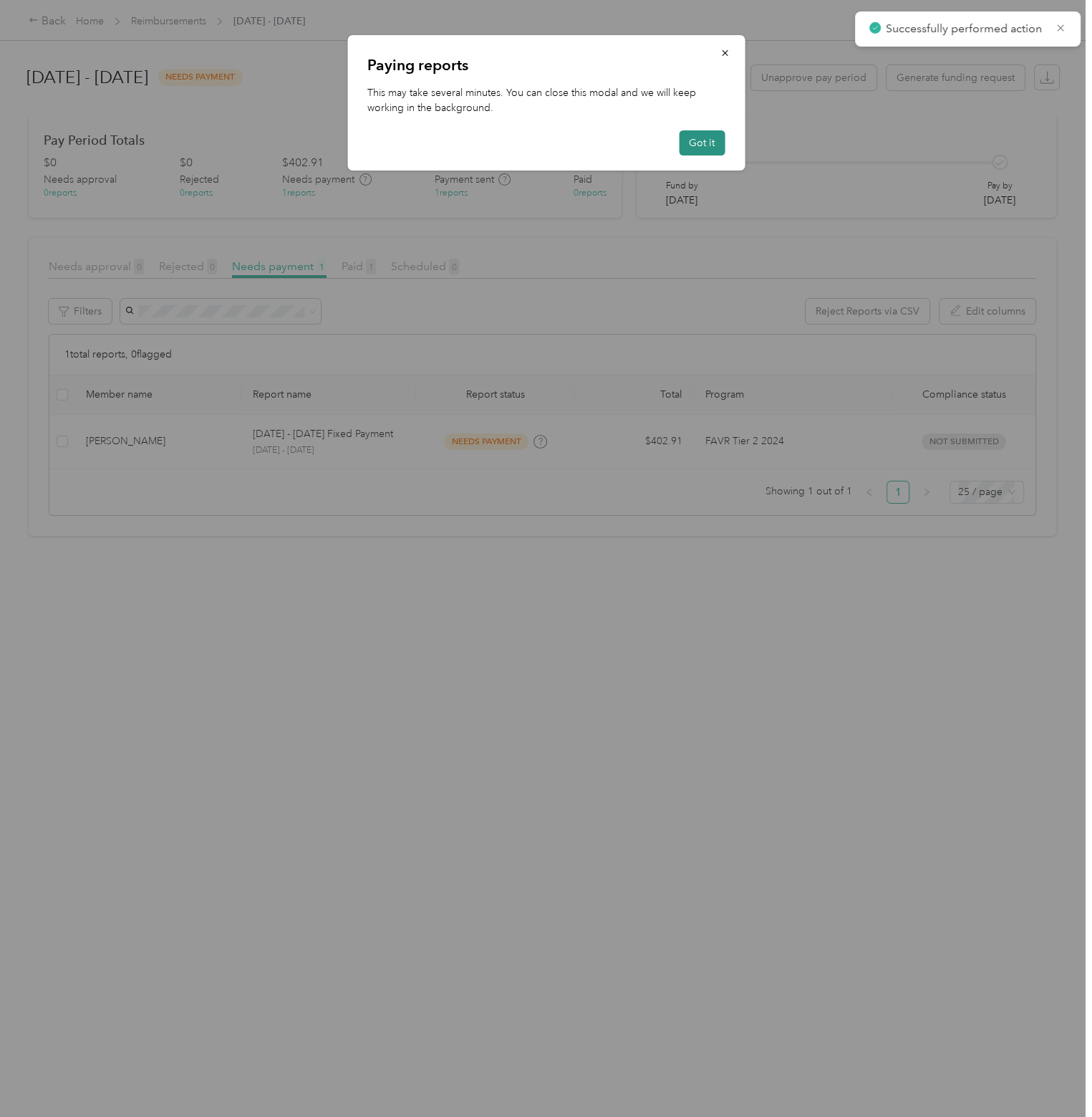
click at [712, 138] on button "Got it" at bounding box center [702, 142] width 46 height 25
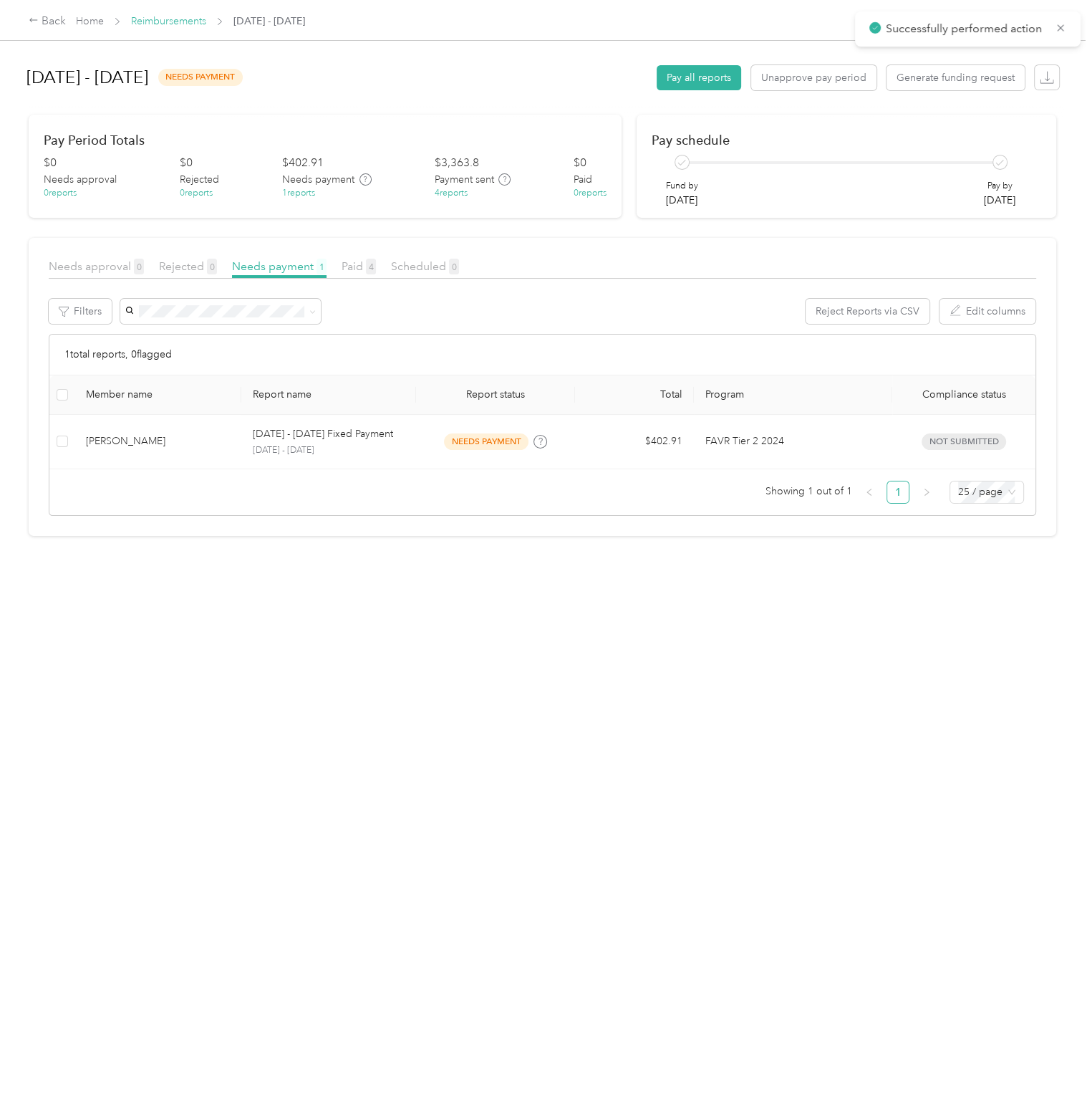
click at [175, 21] on link "Reimbursements" at bounding box center [169, 21] width 76 height 12
